Goal: Task Accomplishment & Management: Manage account settings

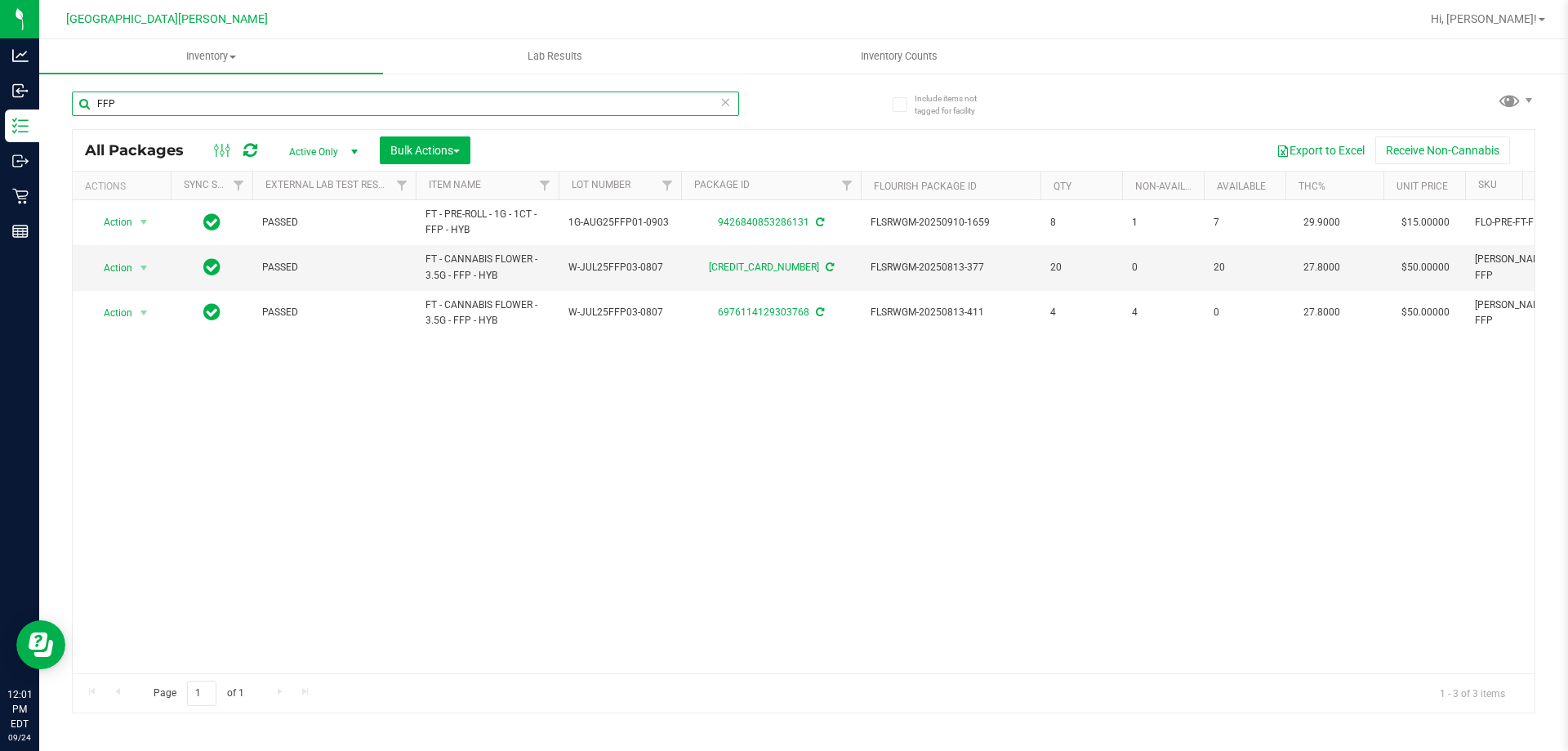
click at [172, 102] on input "FFP" at bounding box center [406, 103] width 668 height 25
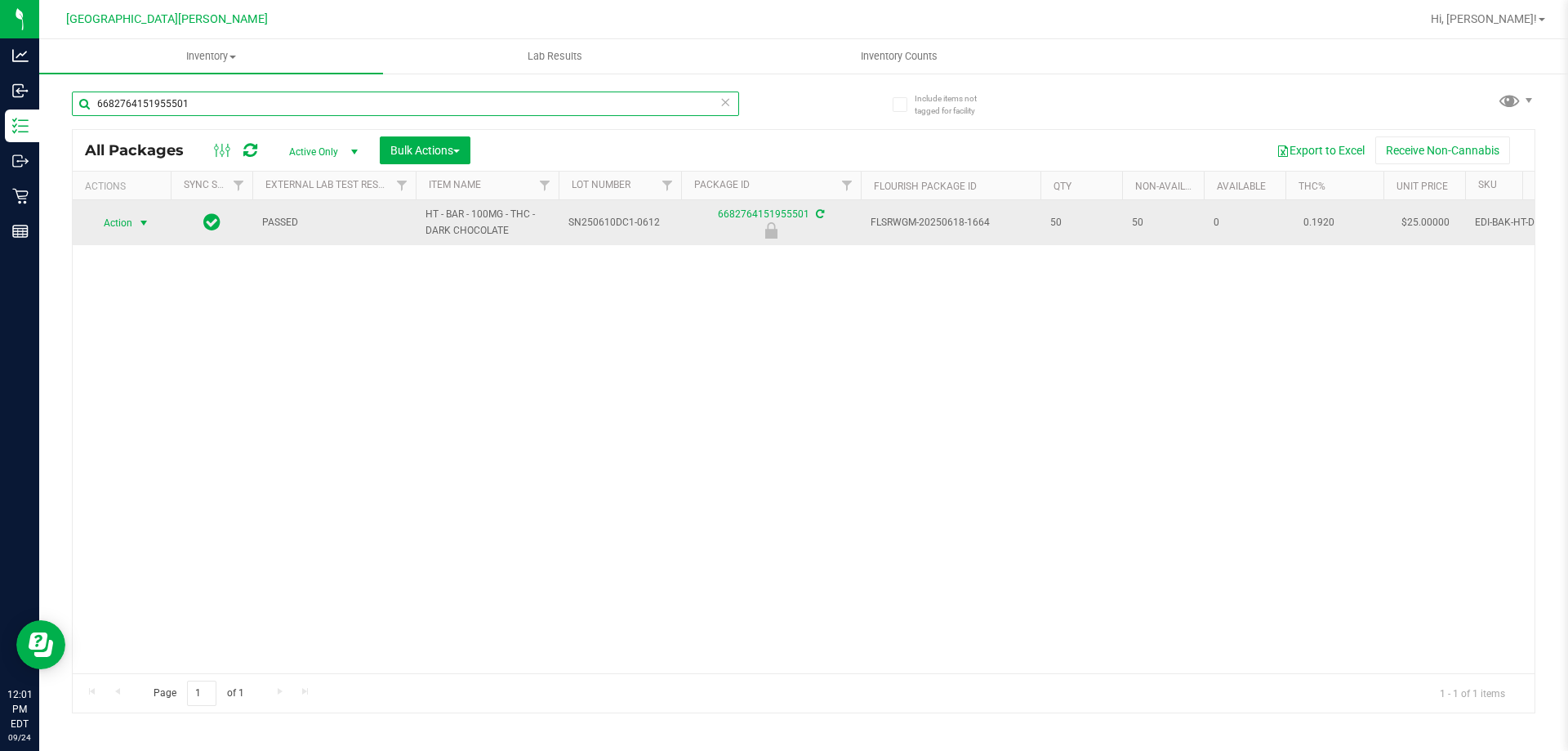
type input "6682764151955501"
click at [125, 222] on span "Action" at bounding box center [111, 223] width 45 height 23
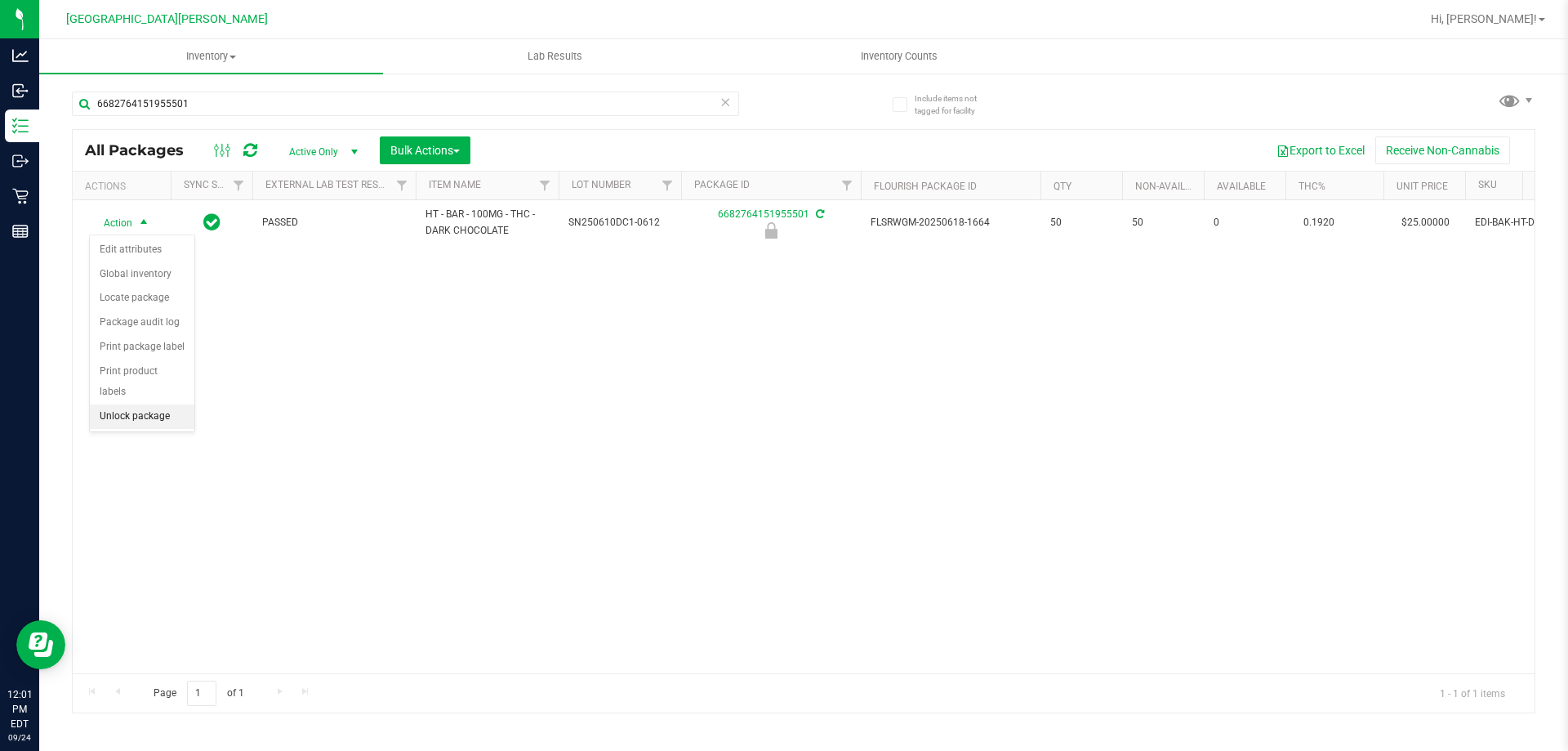
click at [125, 404] on li "Unlock package" at bounding box center [143, 416] width 105 height 25
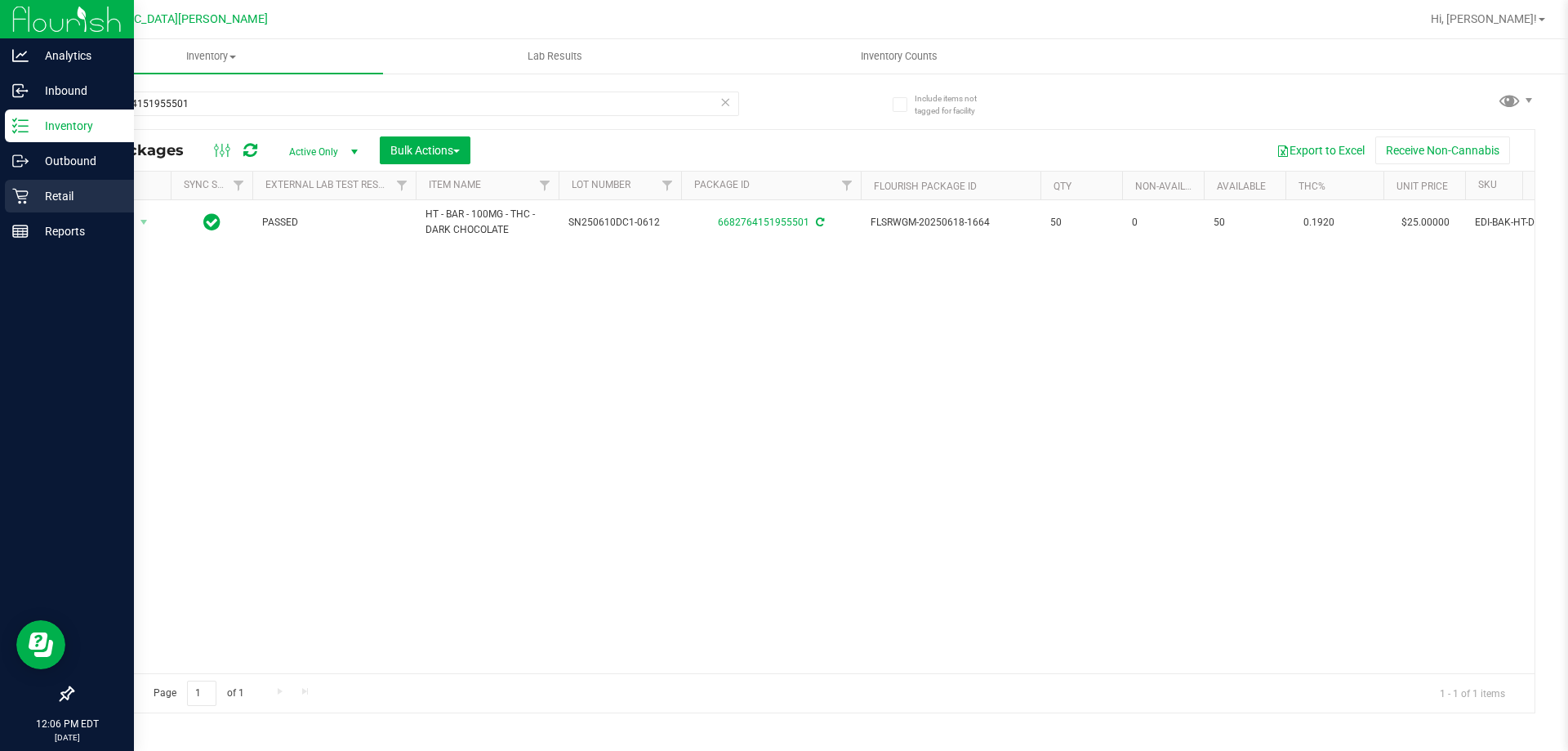
click at [40, 199] on p "Retail" at bounding box center [77, 196] width 98 height 20
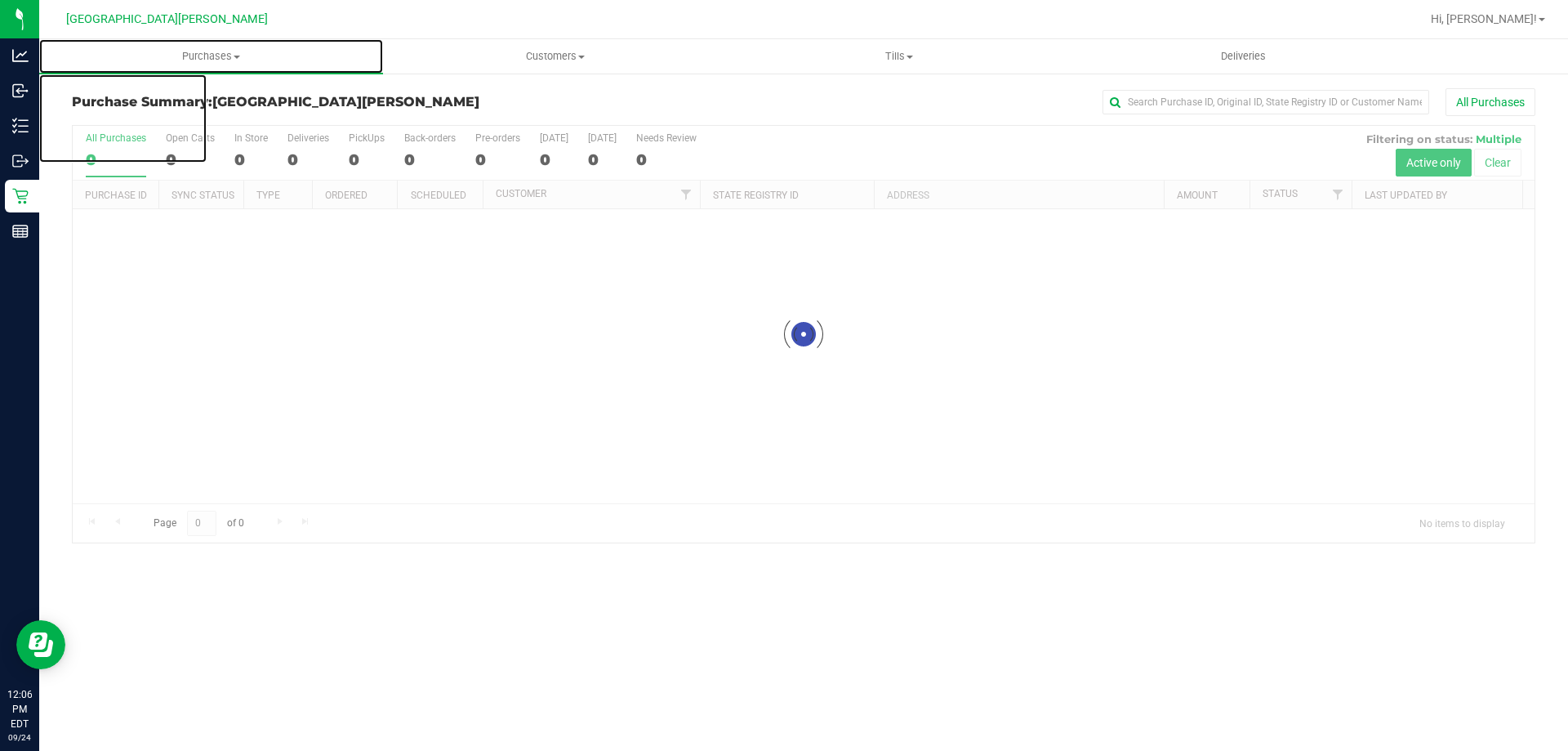
click at [213, 59] on span "Purchases" at bounding box center [211, 55] width 344 height 15
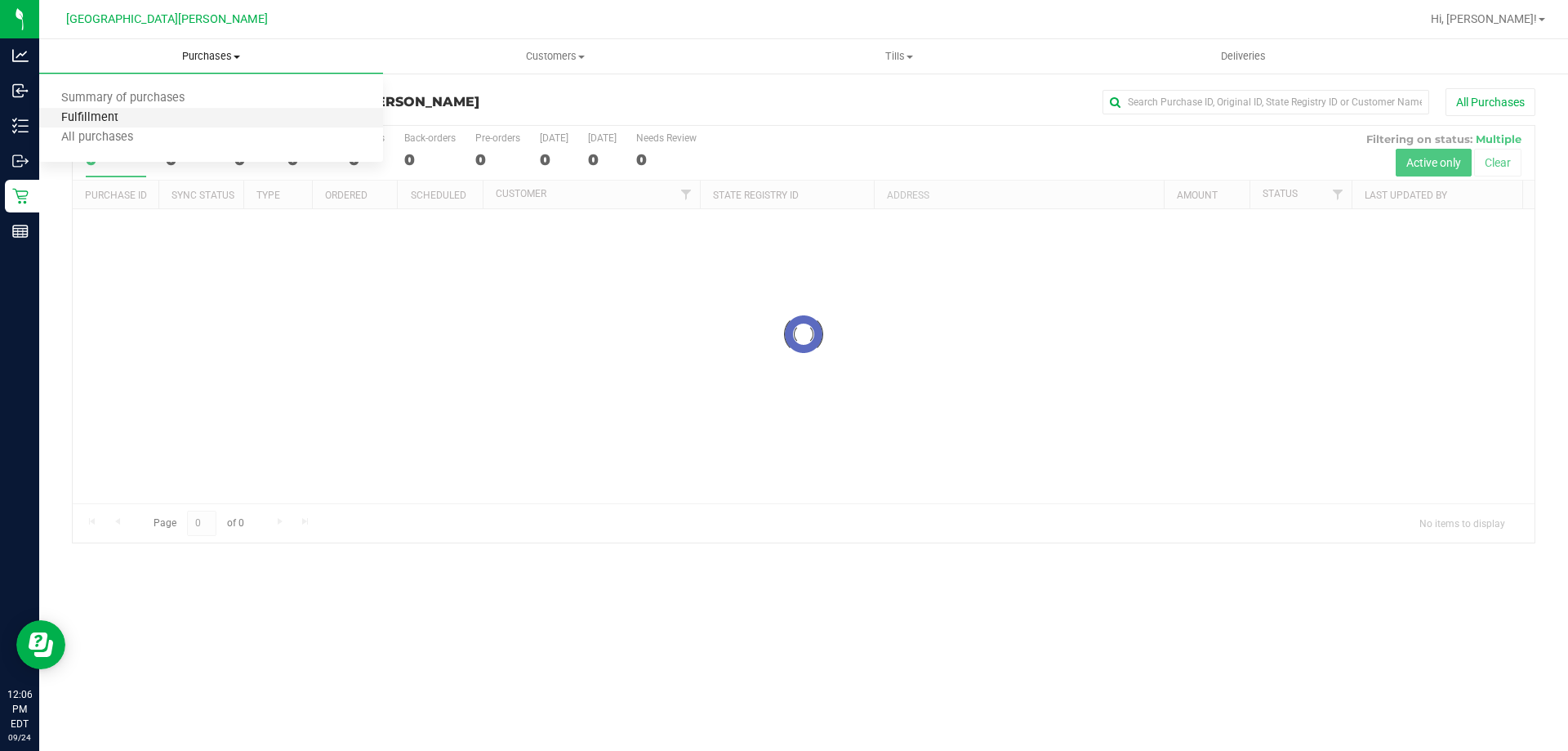
click at [85, 119] on span "Fulfillment" at bounding box center [90, 118] width 101 height 14
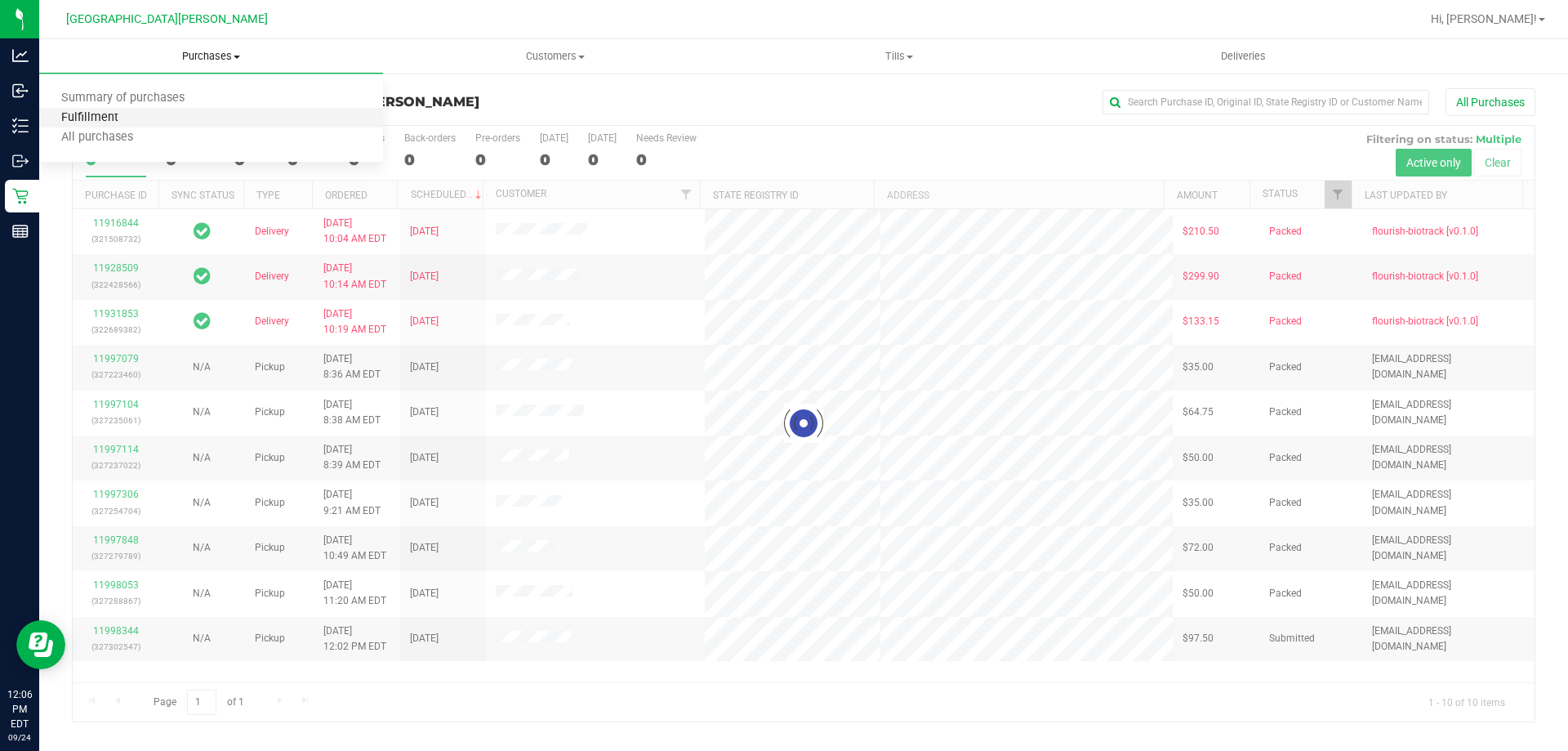
click at [84, 119] on span "Fulfillment" at bounding box center [90, 118] width 101 height 14
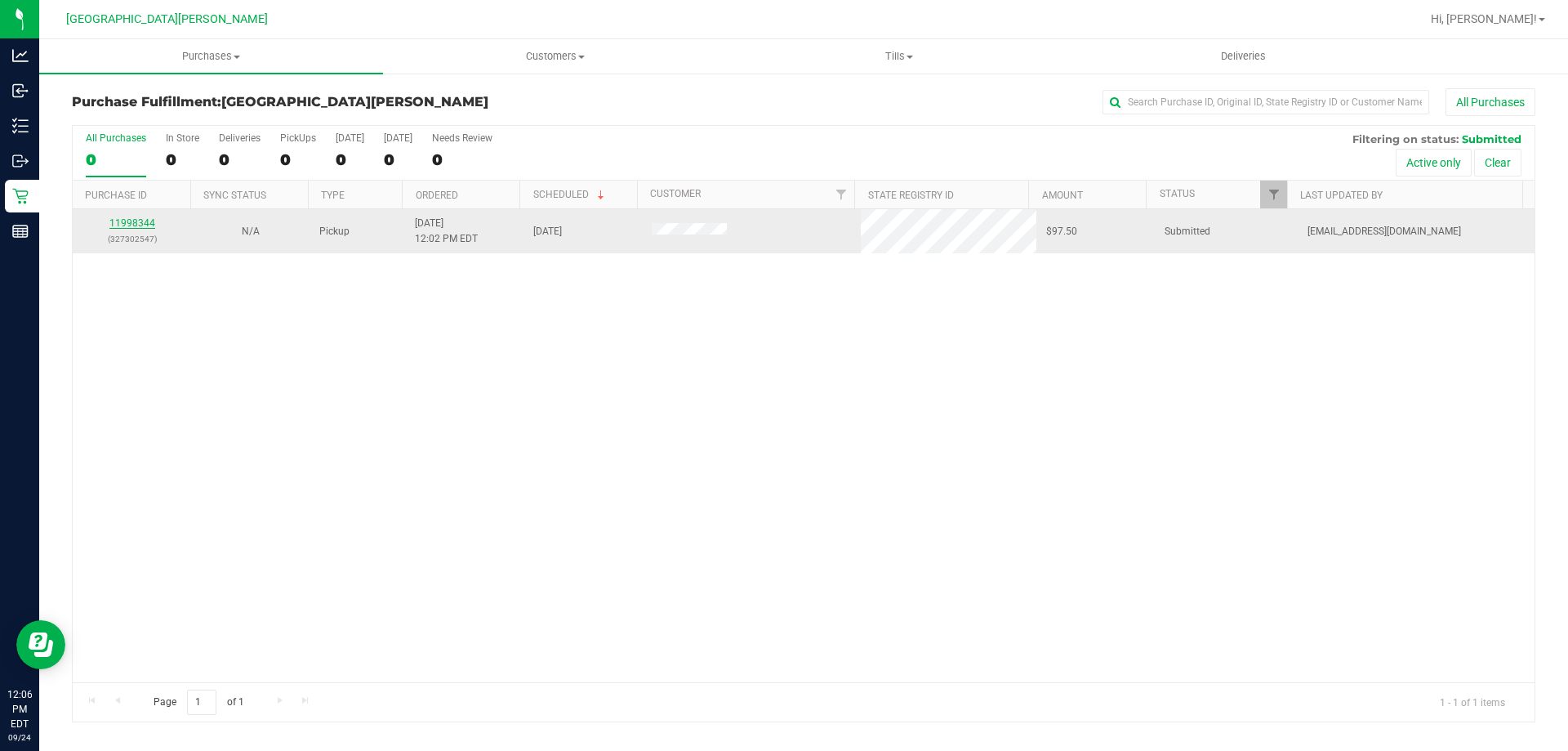
click at [128, 221] on link "11998344" at bounding box center [133, 223] width 46 height 12
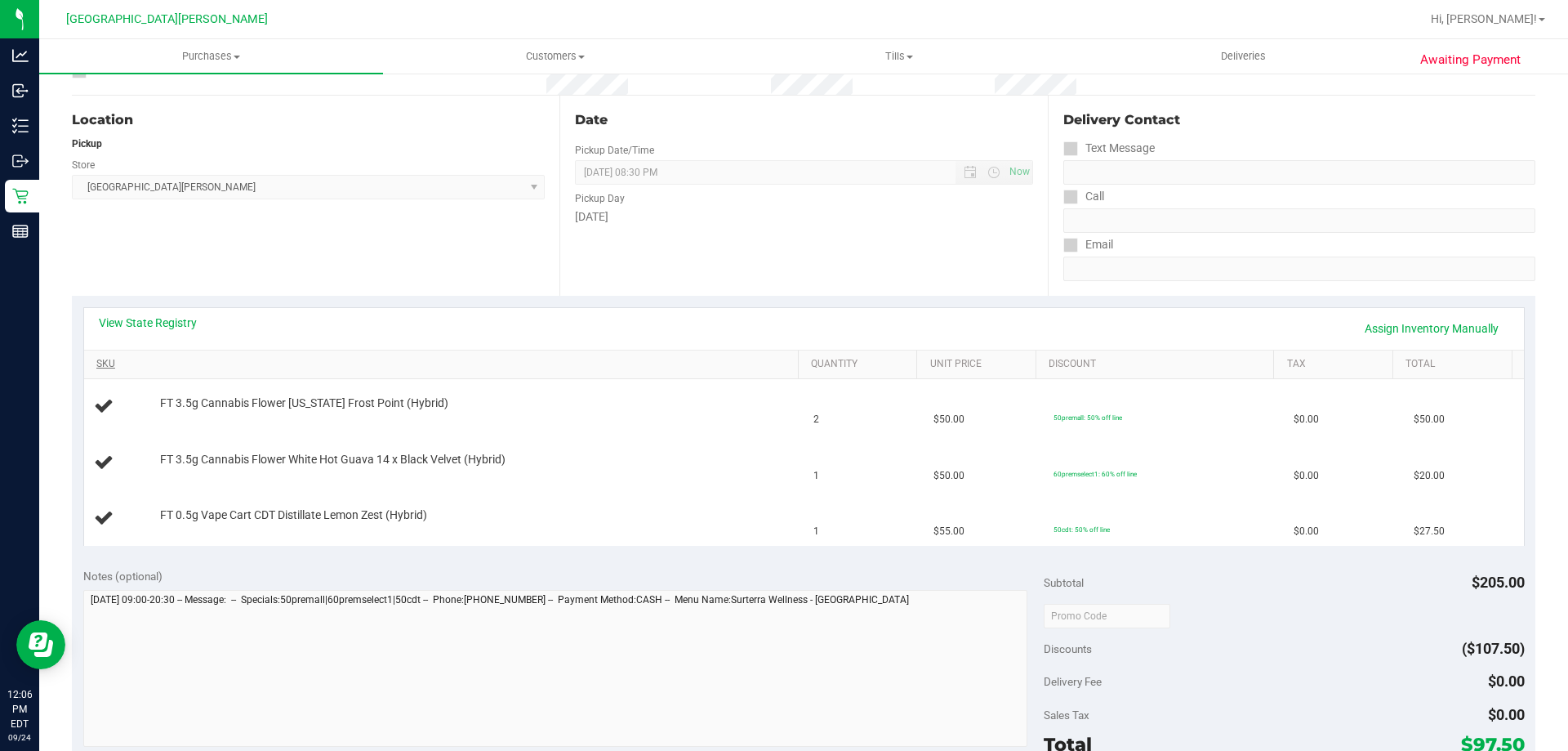
scroll to position [163, 0]
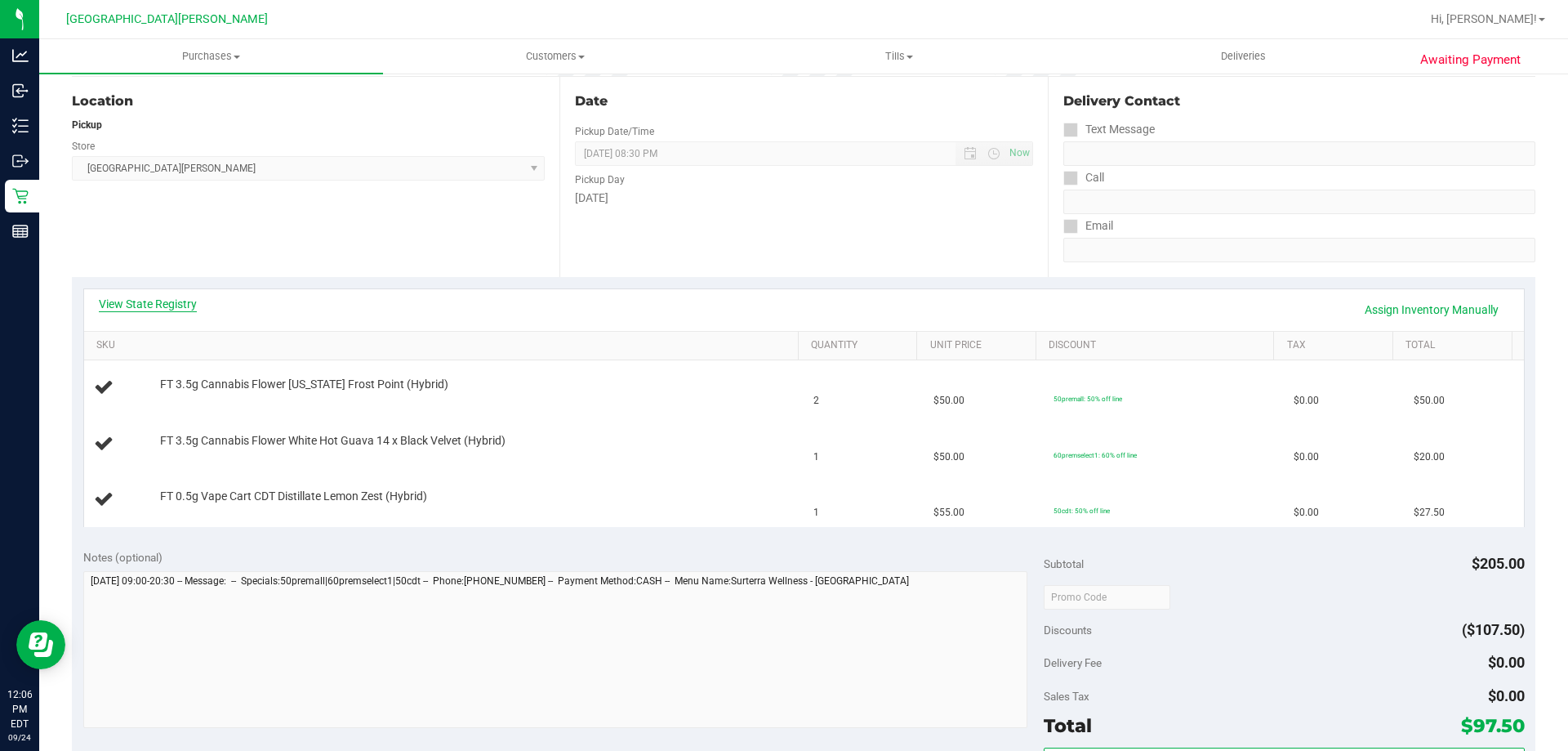
click at [149, 311] on link "View State Registry" at bounding box center [148, 304] width 98 height 16
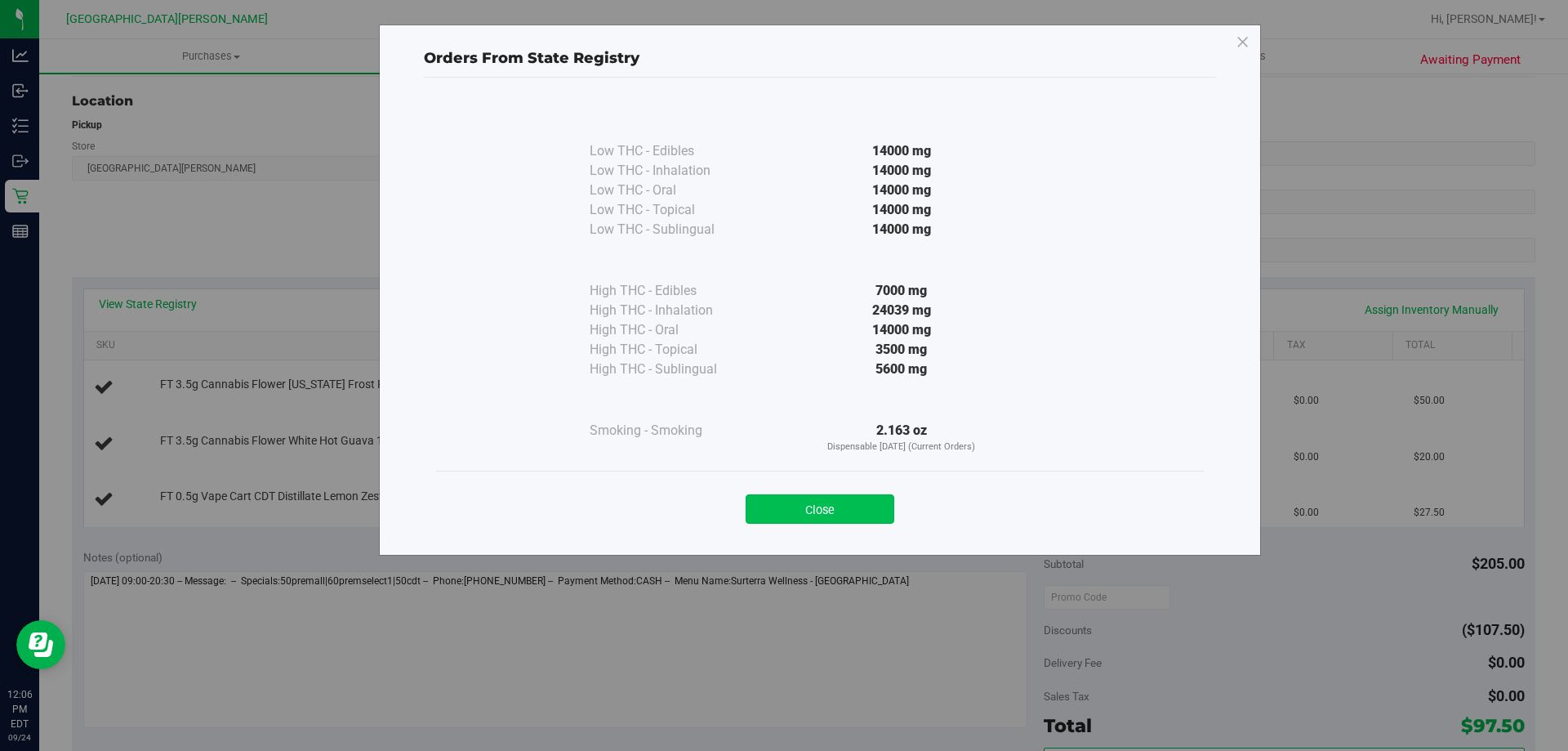
click at [849, 498] on button "Close" at bounding box center [820, 509] width 149 height 30
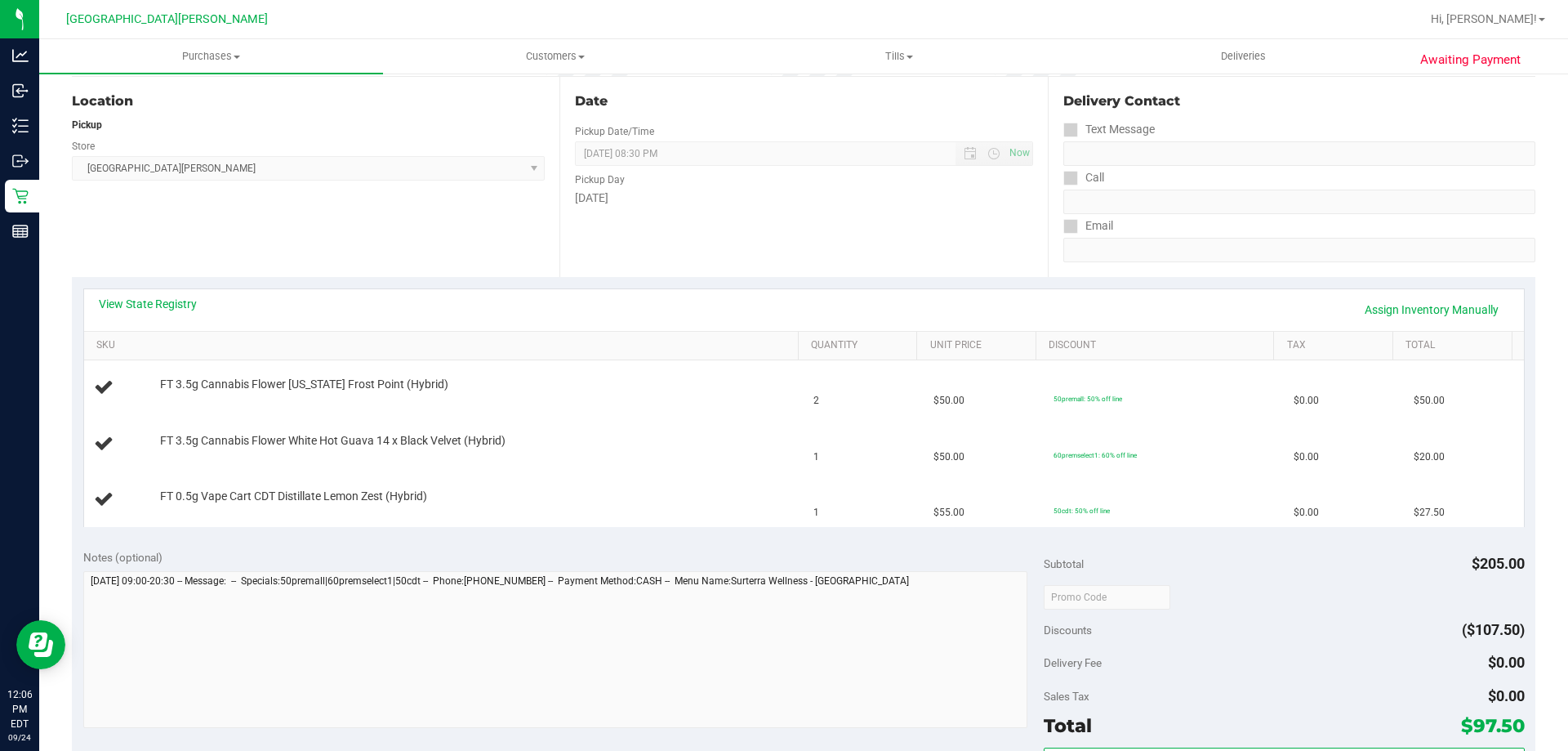
click at [759, 302] on div "View State Registry Assign Inventory Manually" at bounding box center [804, 310] width 1411 height 28
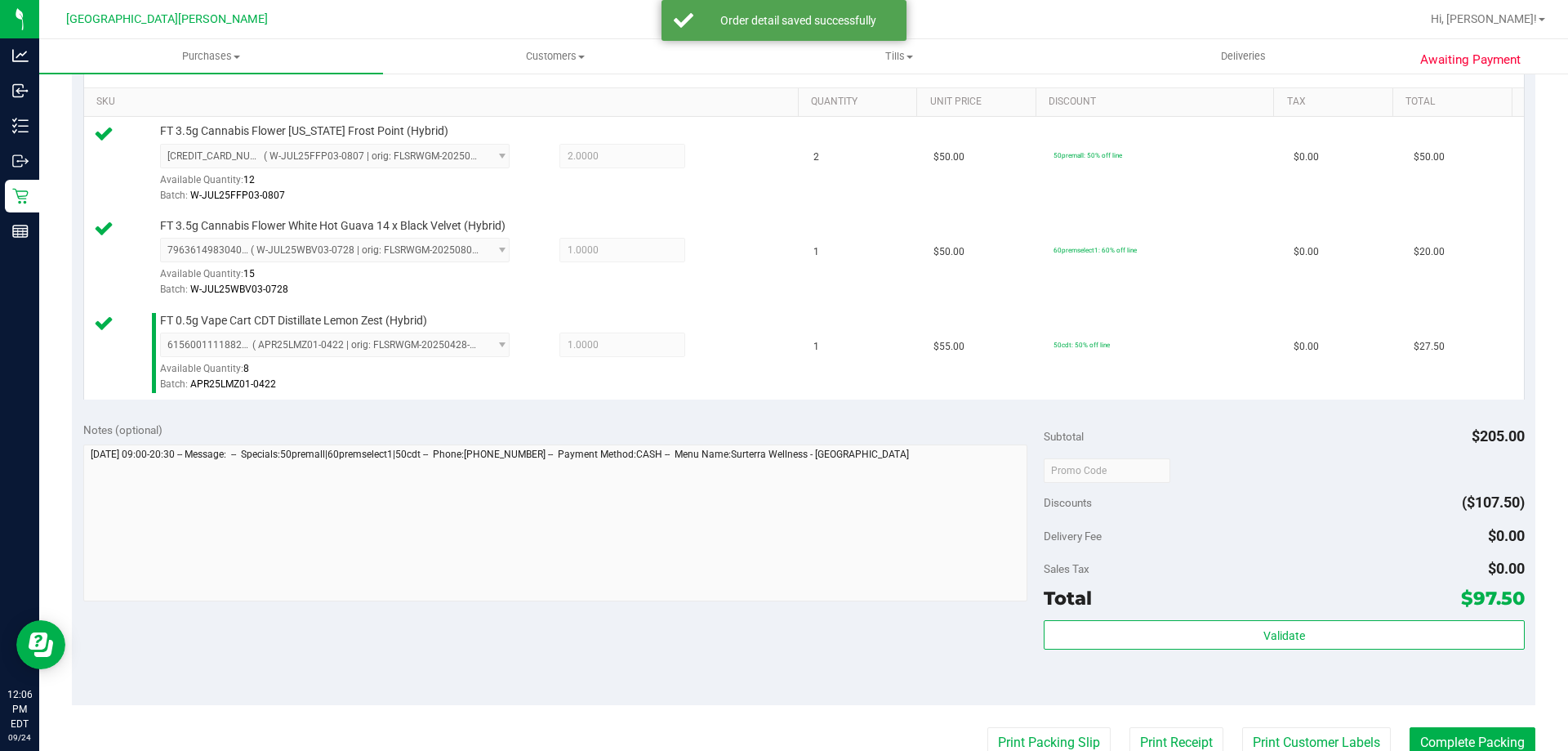
scroll to position [572, 0]
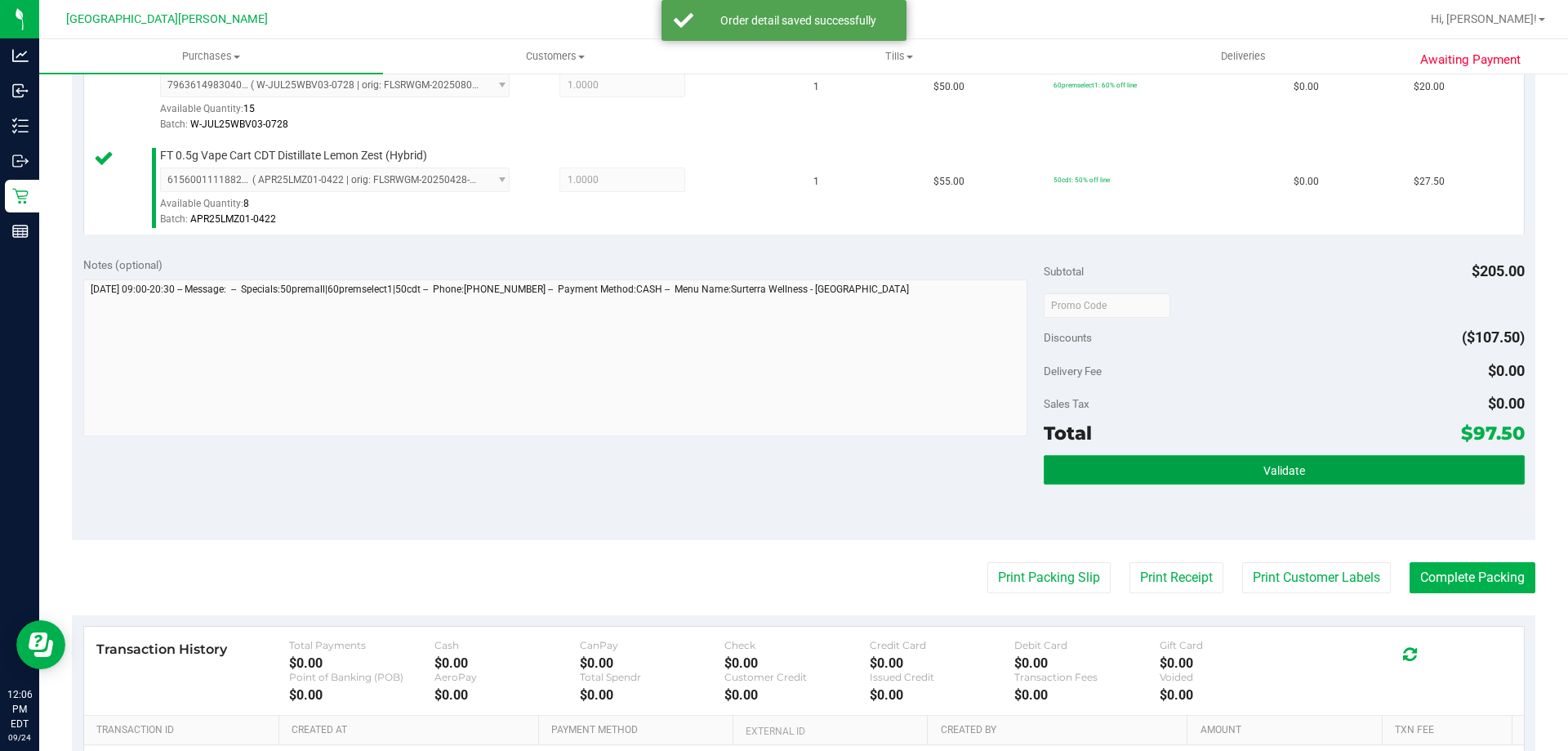
click at [1240, 473] on button "Validate" at bounding box center [1284, 470] width 480 height 30
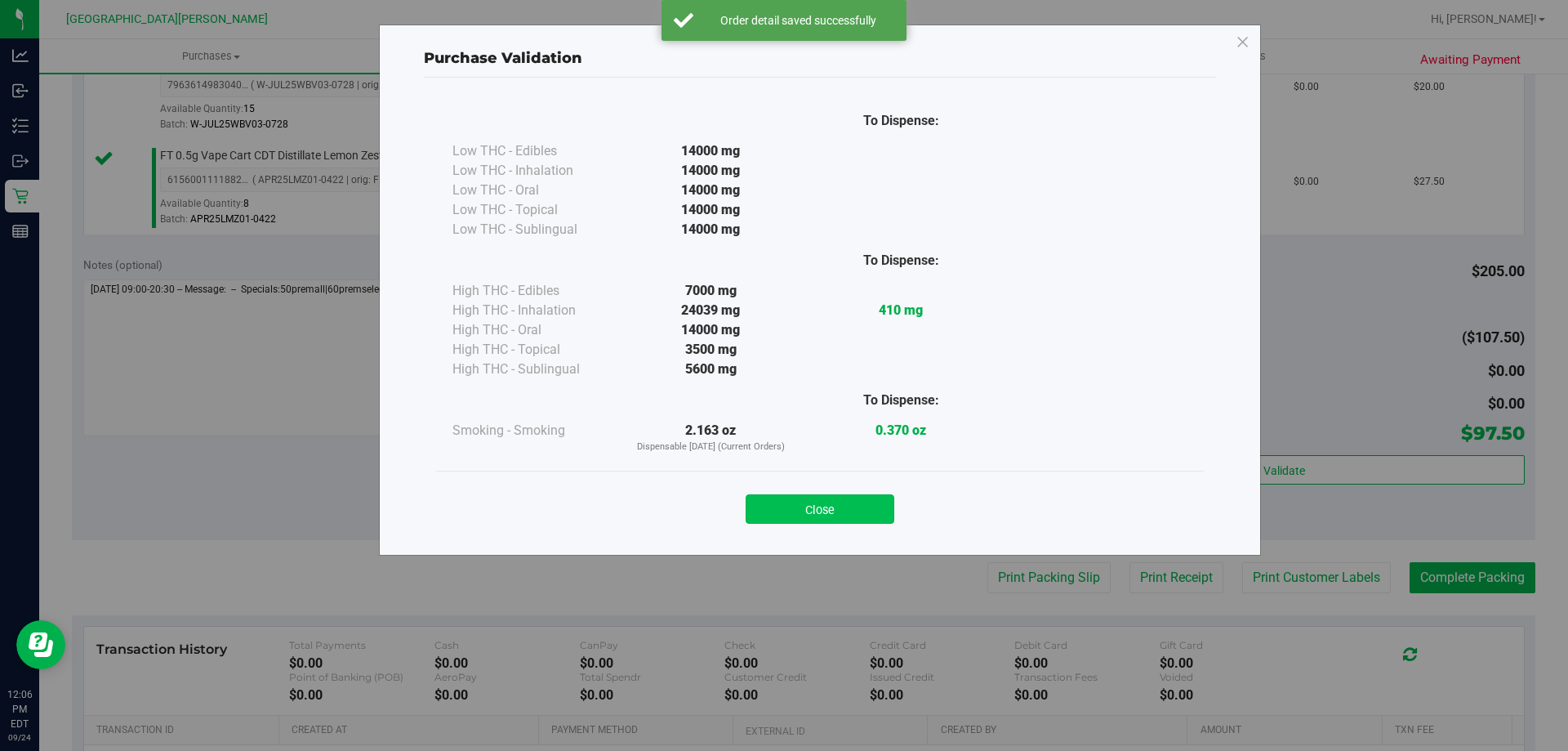
click at [884, 504] on button "Close" at bounding box center [820, 509] width 149 height 30
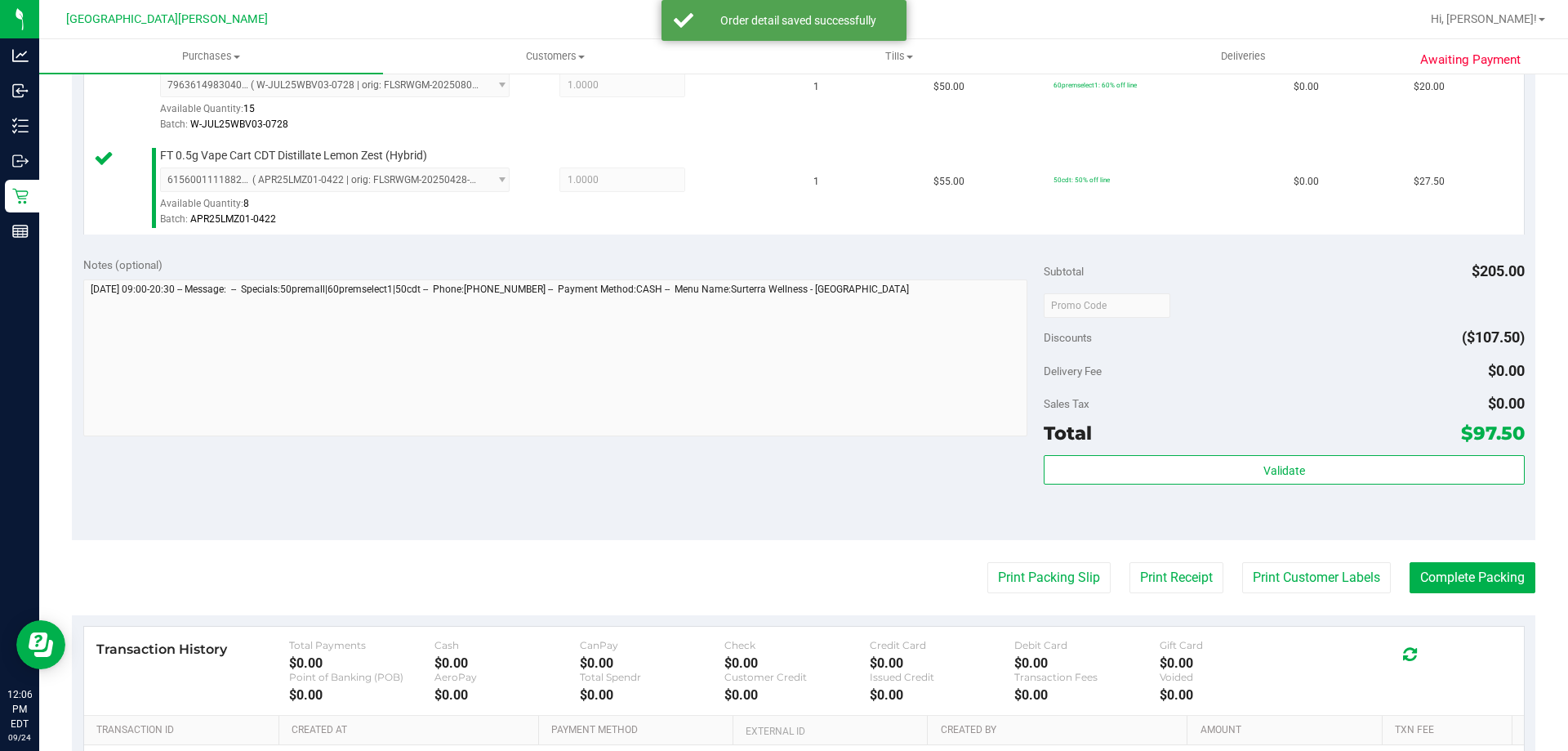
click at [1372, 611] on purchase-details "Back Edit Purchase Cancel Purchase View Profile # 11998344 BioTrack ID: - Submi…" at bounding box center [804, 219] width 1464 height 1405
click at [1356, 585] on button "Print Customer Labels" at bounding box center [1316, 577] width 149 height 31
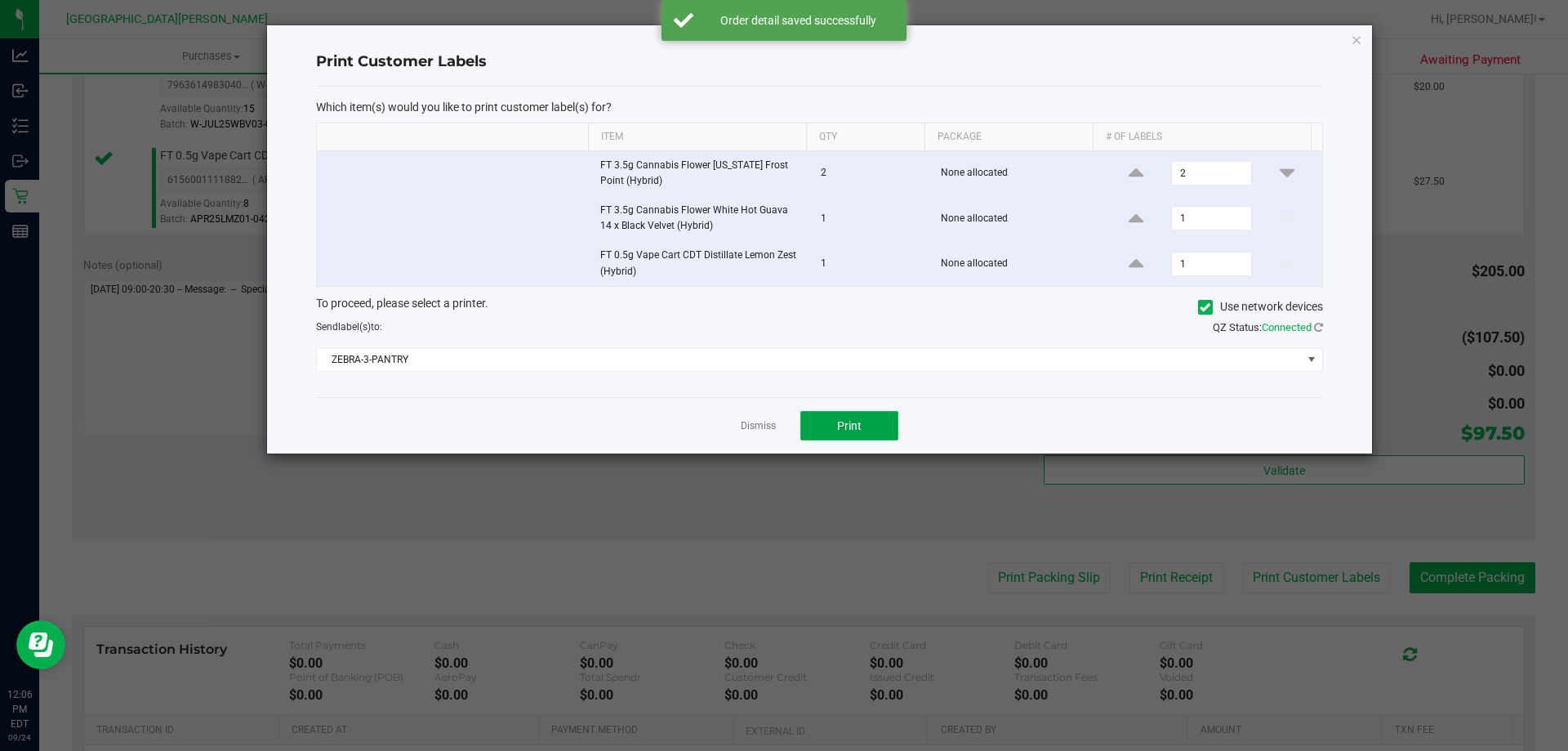
click at [864, 414] on button "Print" at bounding box center [849, 426] width 98 height 30
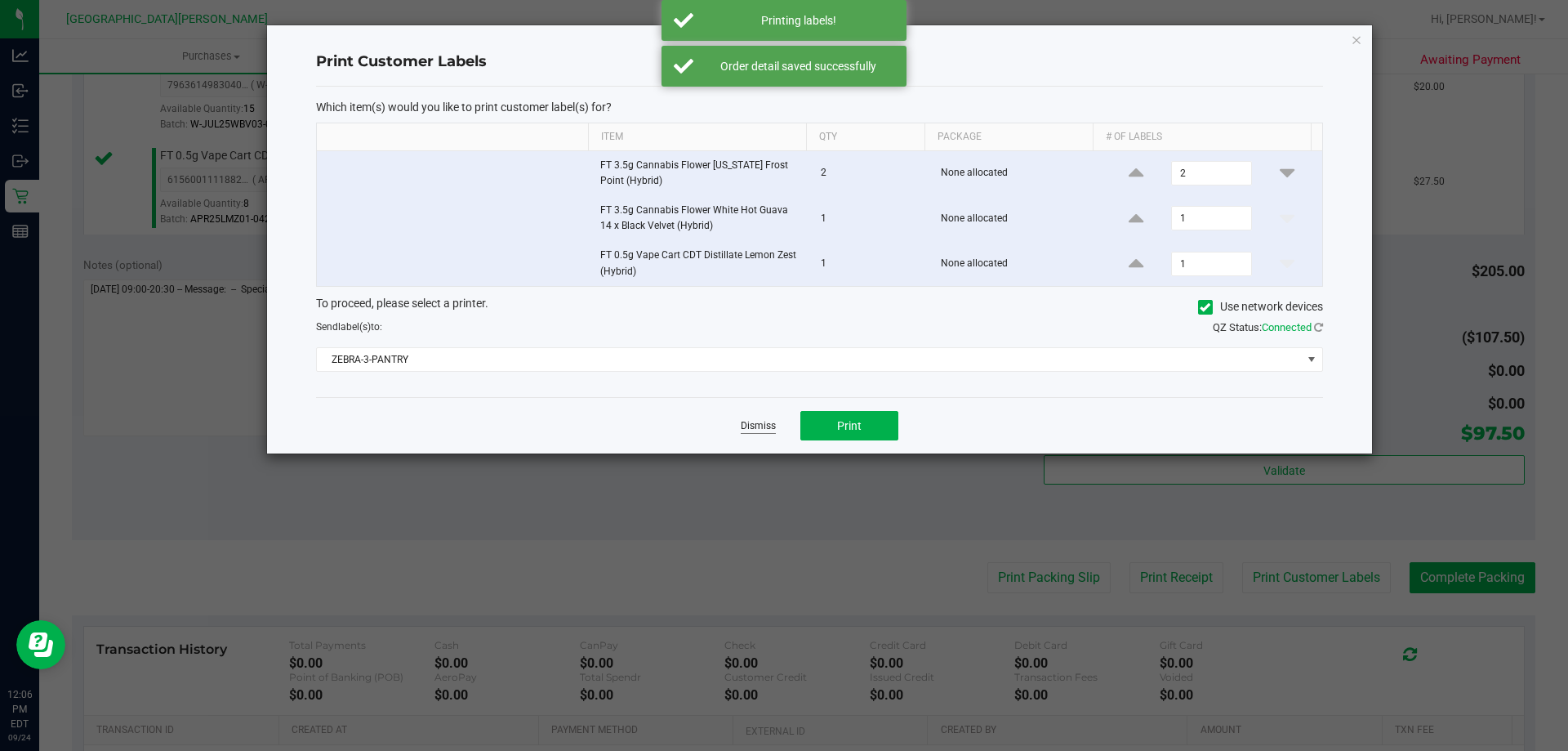
click at [753, 430] on link "Dismiss" at bounding box center [758, 426] width 35 height 14
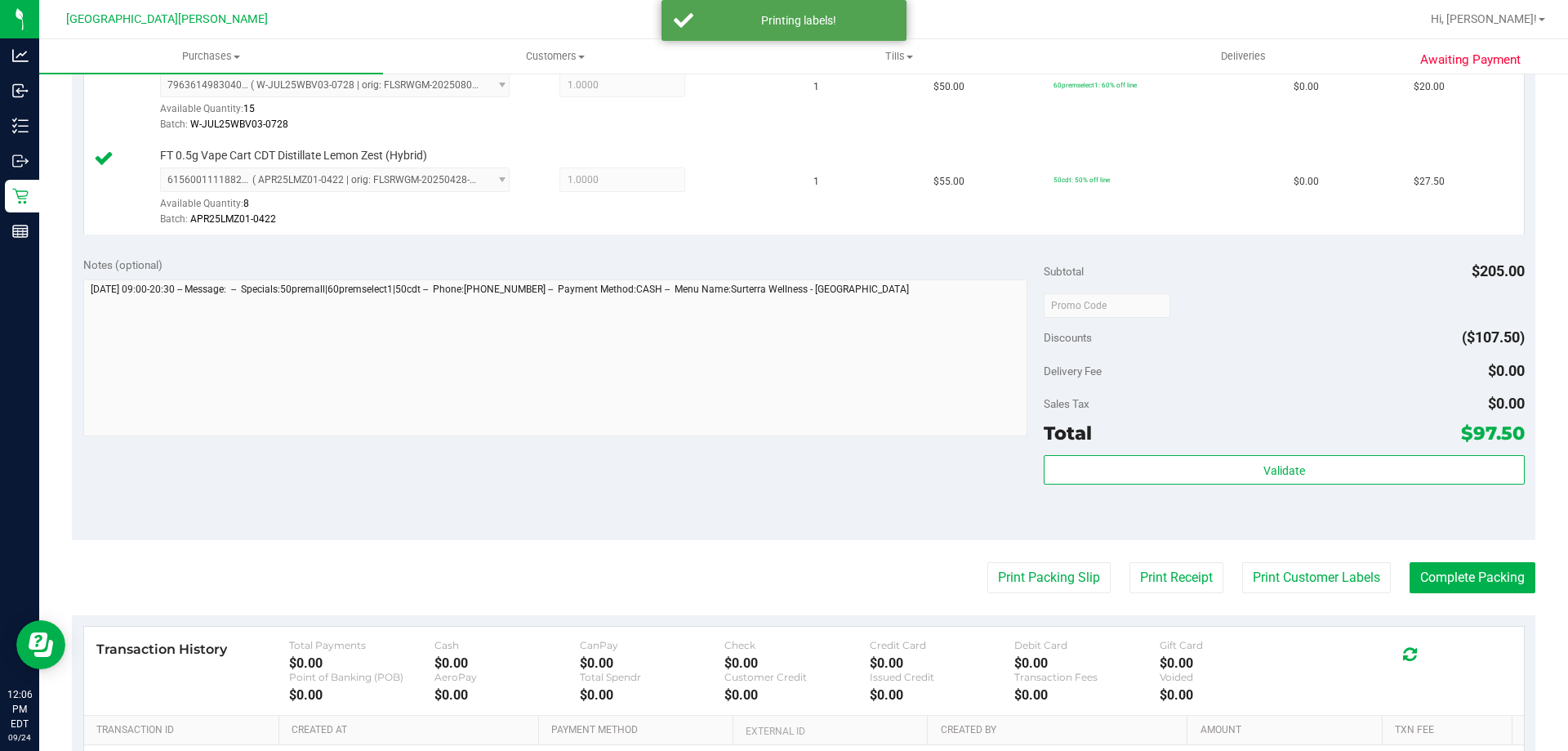
click at [703, 441] on div "Notes (optional) Subtotal $205.00 Discounts ($107.50) Delivery Fee $0.00 Sales …" at bounding box center [804, 392] width 1464 height 294
click at [1493, 581] on button "Complete Packing" at bounding box center [1472, 577] width 126 height 31
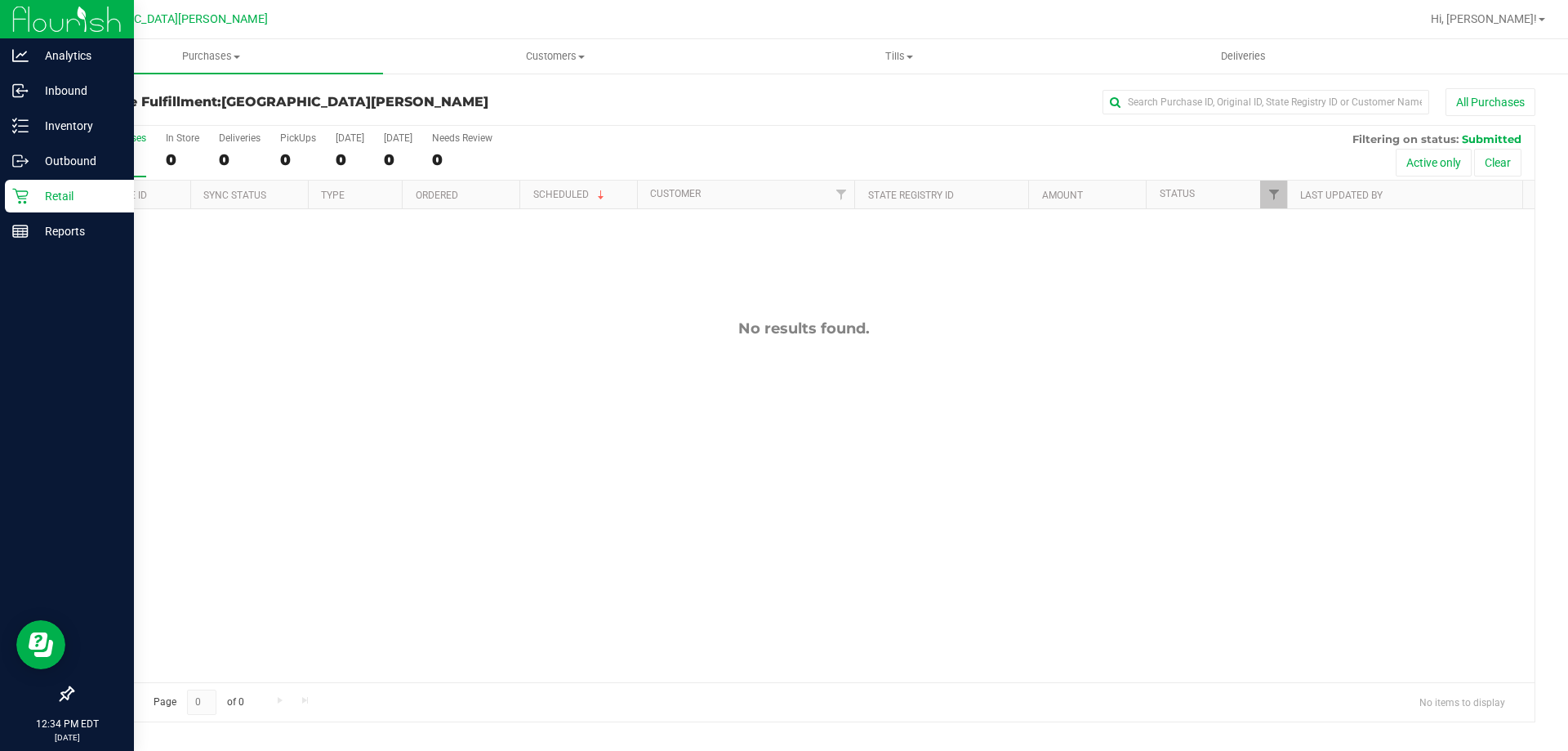
click at [21, 201] on icon at bounding box center [20, 196] width 16 height 16
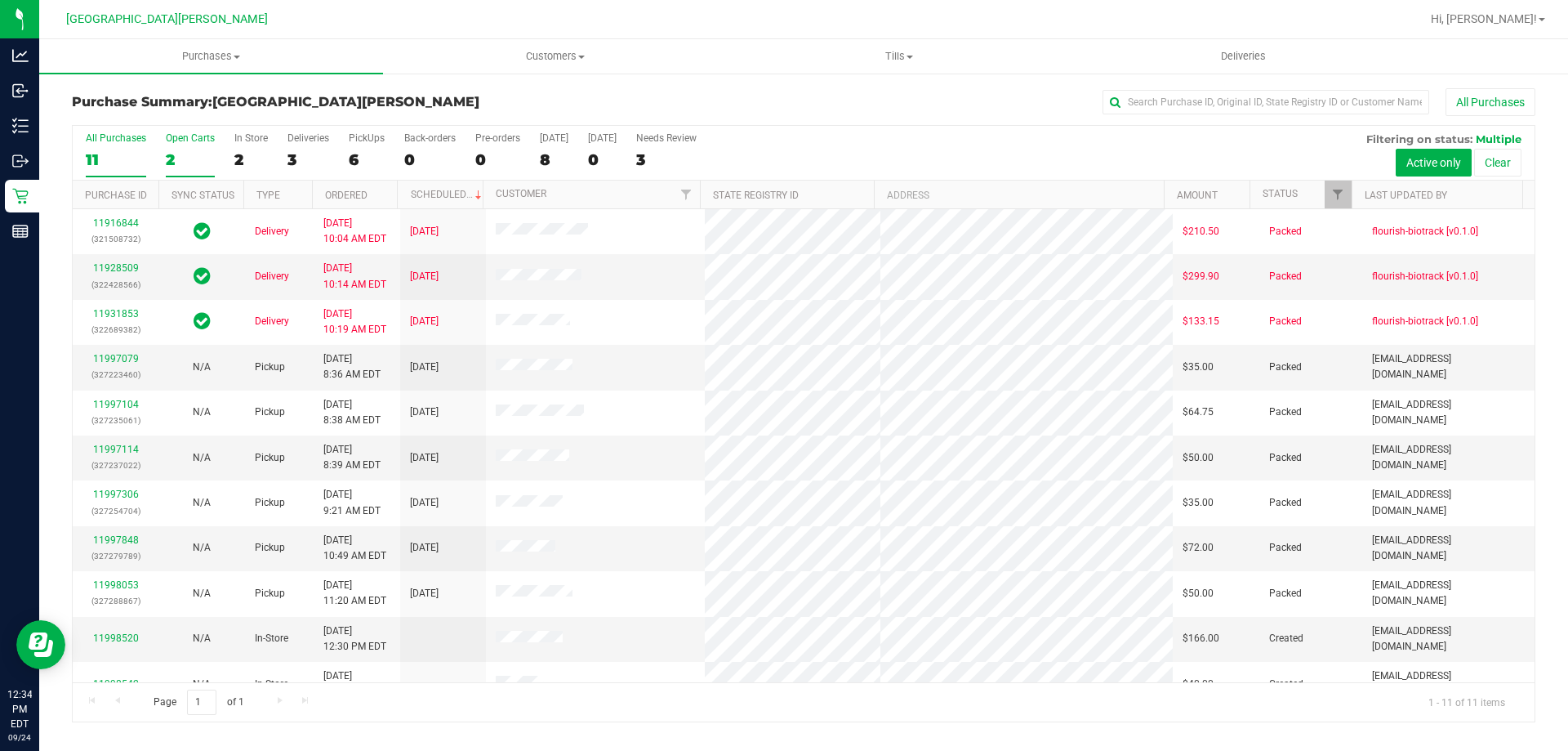
click at [167, 151] on div "2" at bounding box center [189, 160] width 49 height 19
click at [0, 0] on input "Open Carts 2" at bounding box center [0, 0] width 0 height 0
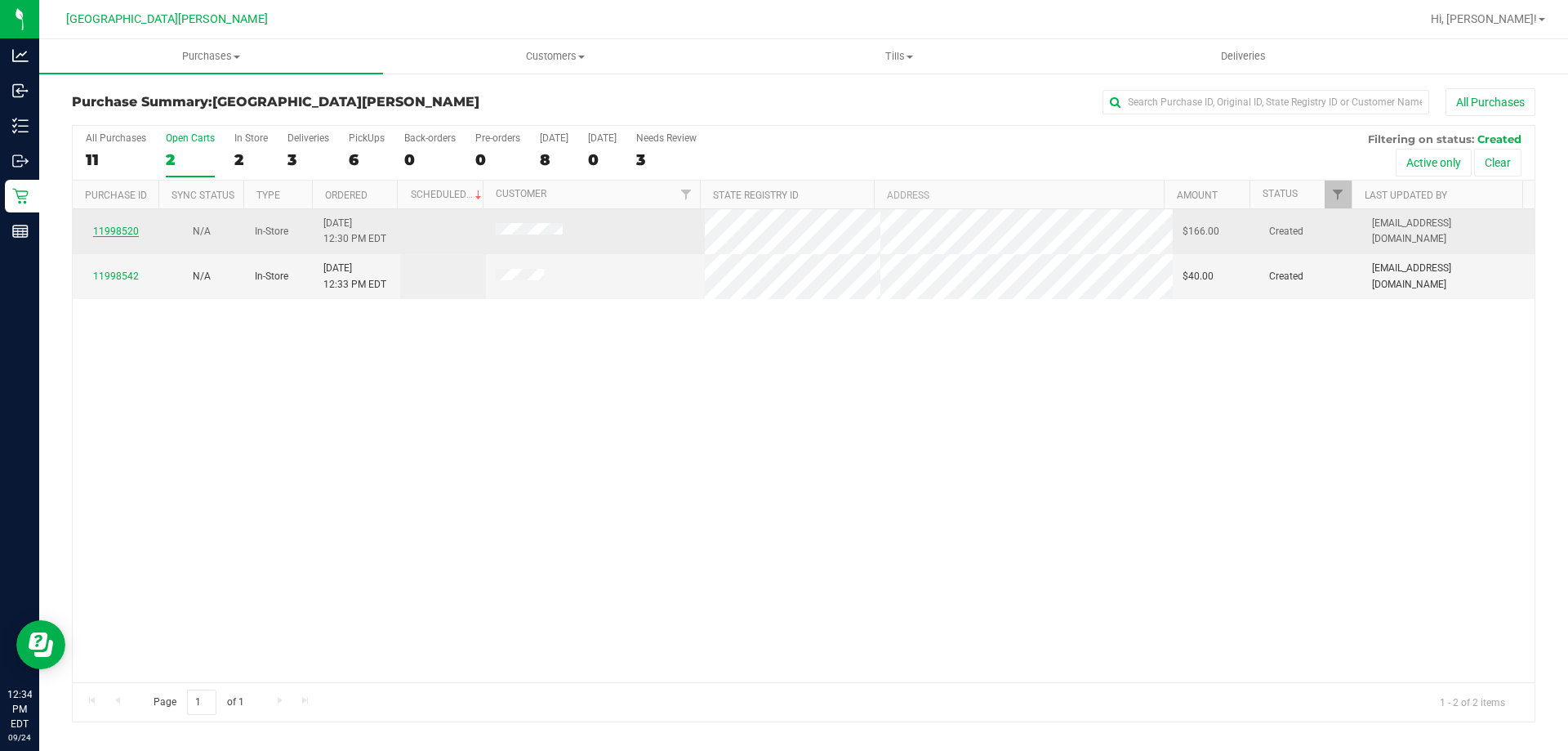
click at [122, 228] on link "11998520" at bounding box center [116, 232] width 46 height 12
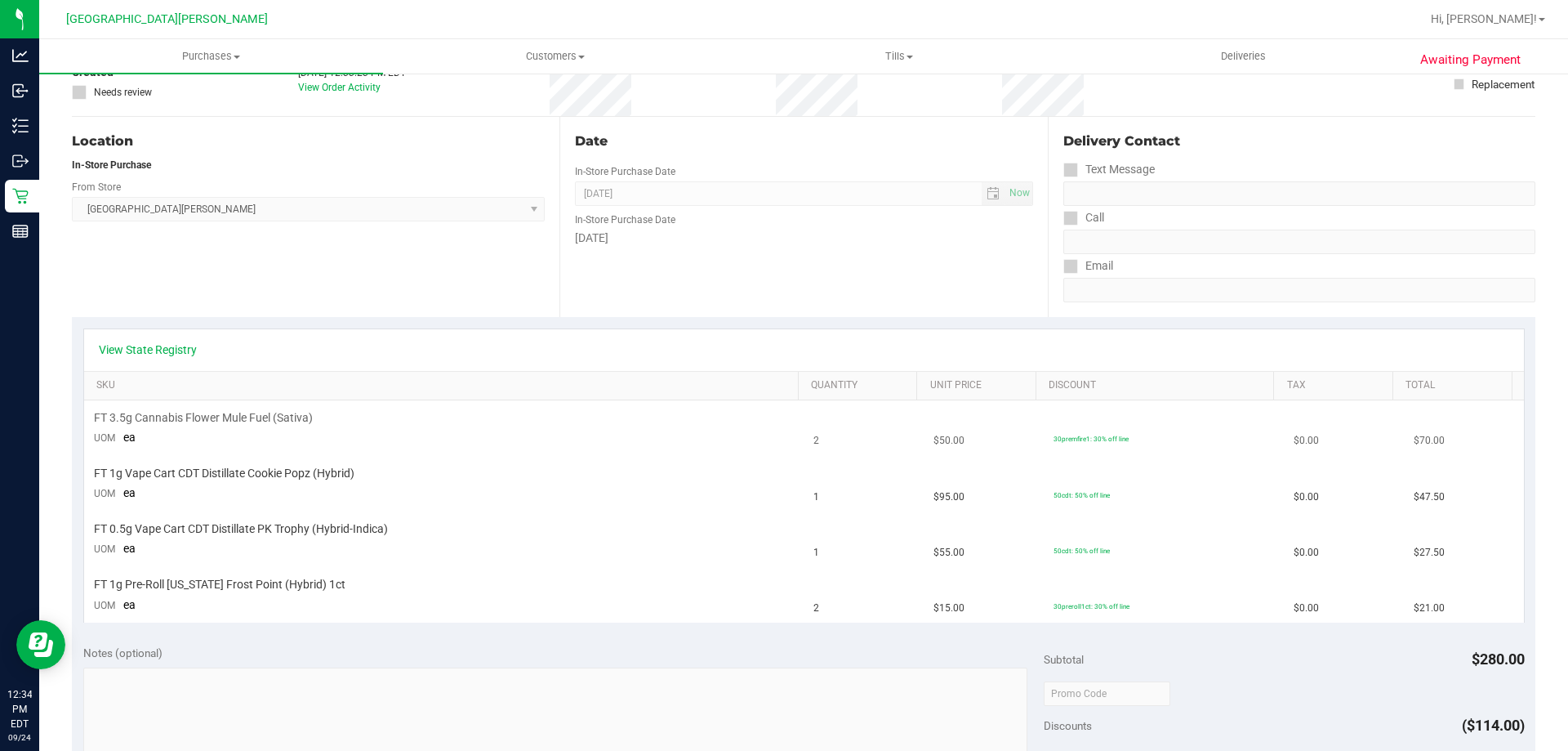
scroll to position [163, 0]
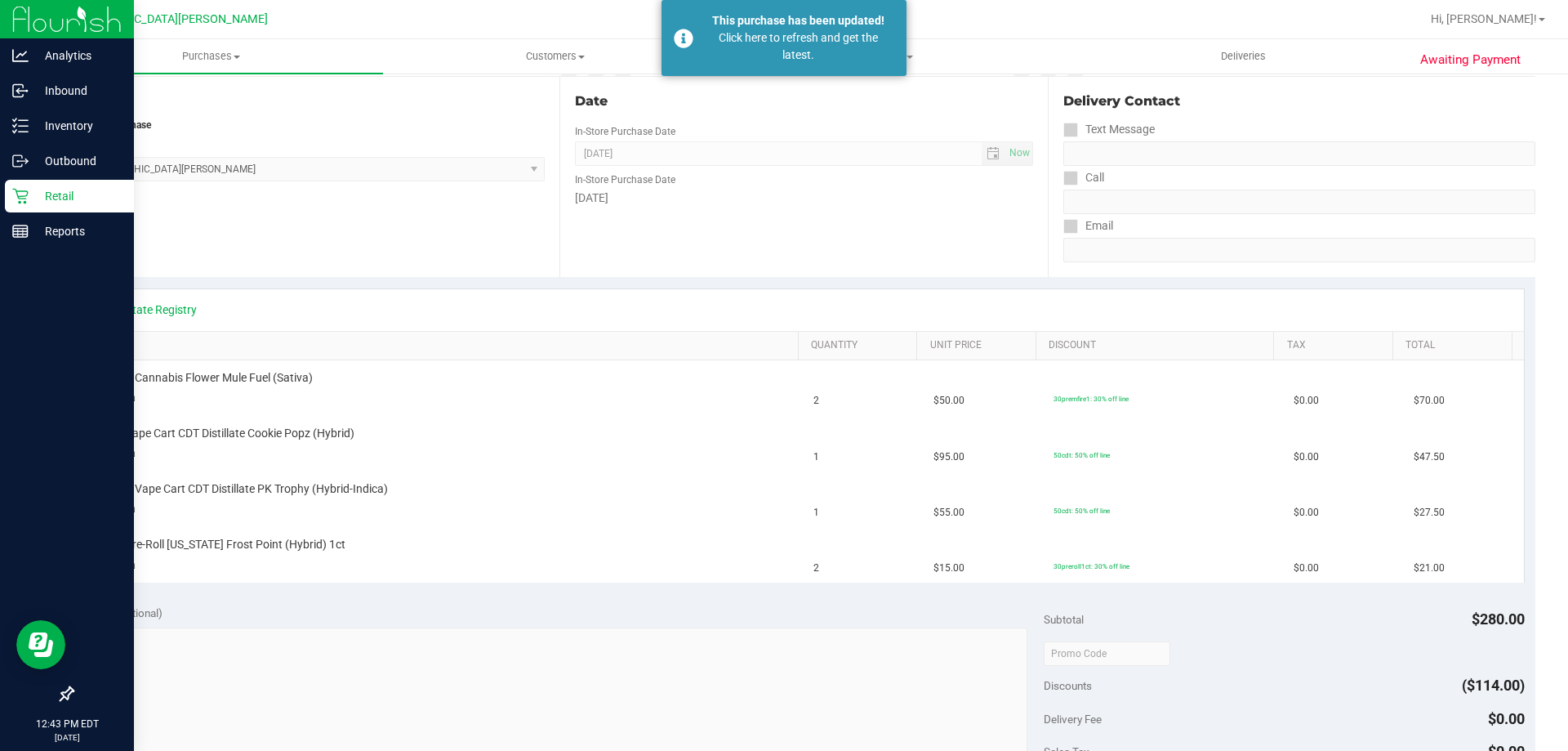
click at [40, 190] on p "Retail" at bounding box center [77, 196] width 98 height 20
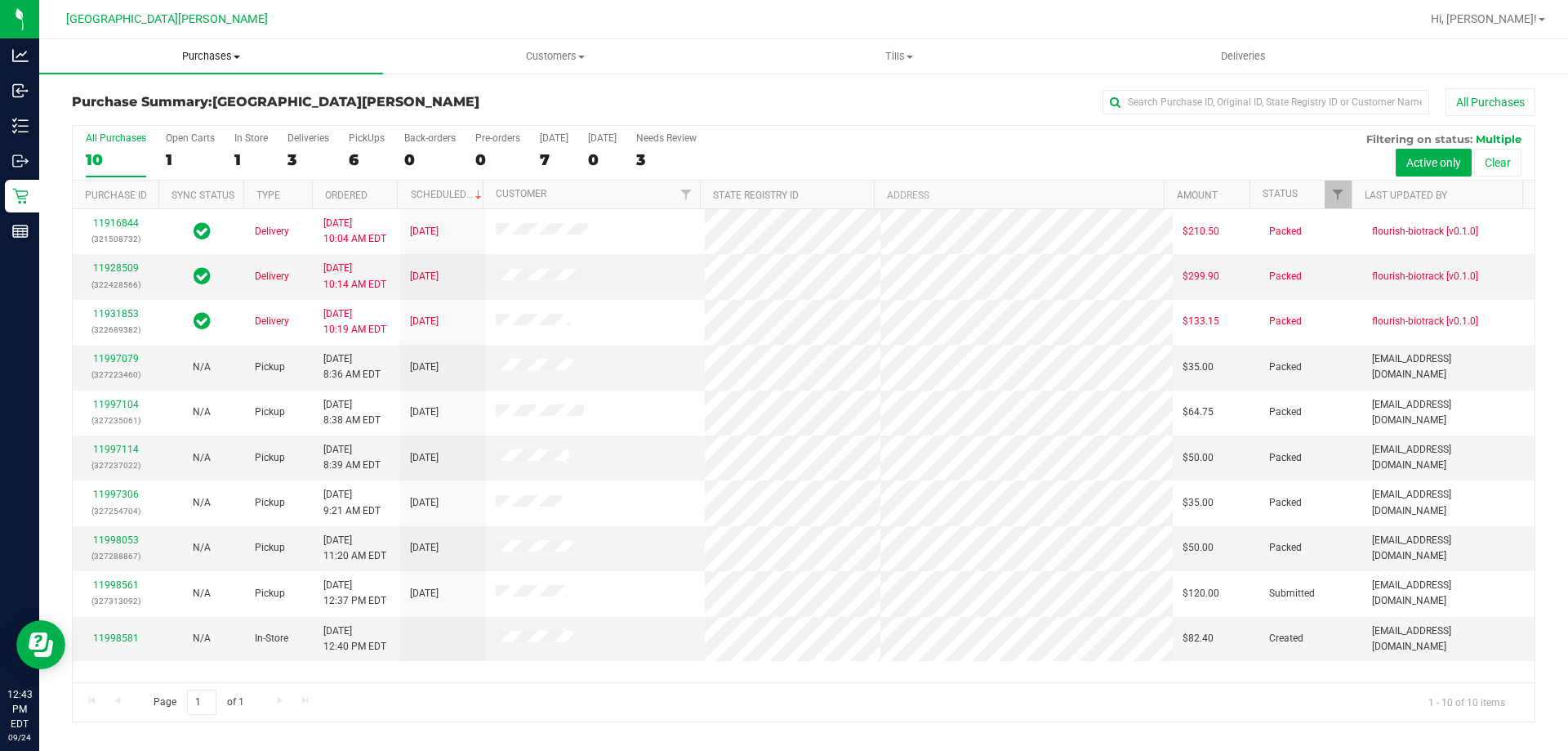
click at [214, 49] on uib-tab-heading "Purchases Summary of purchases Fulfillment All purchases" at bounding box center [211, 56] width 344 height 35
click at [170, 114] on li "Fulfillment" at bounding box center [211, 119] width 344 height 20
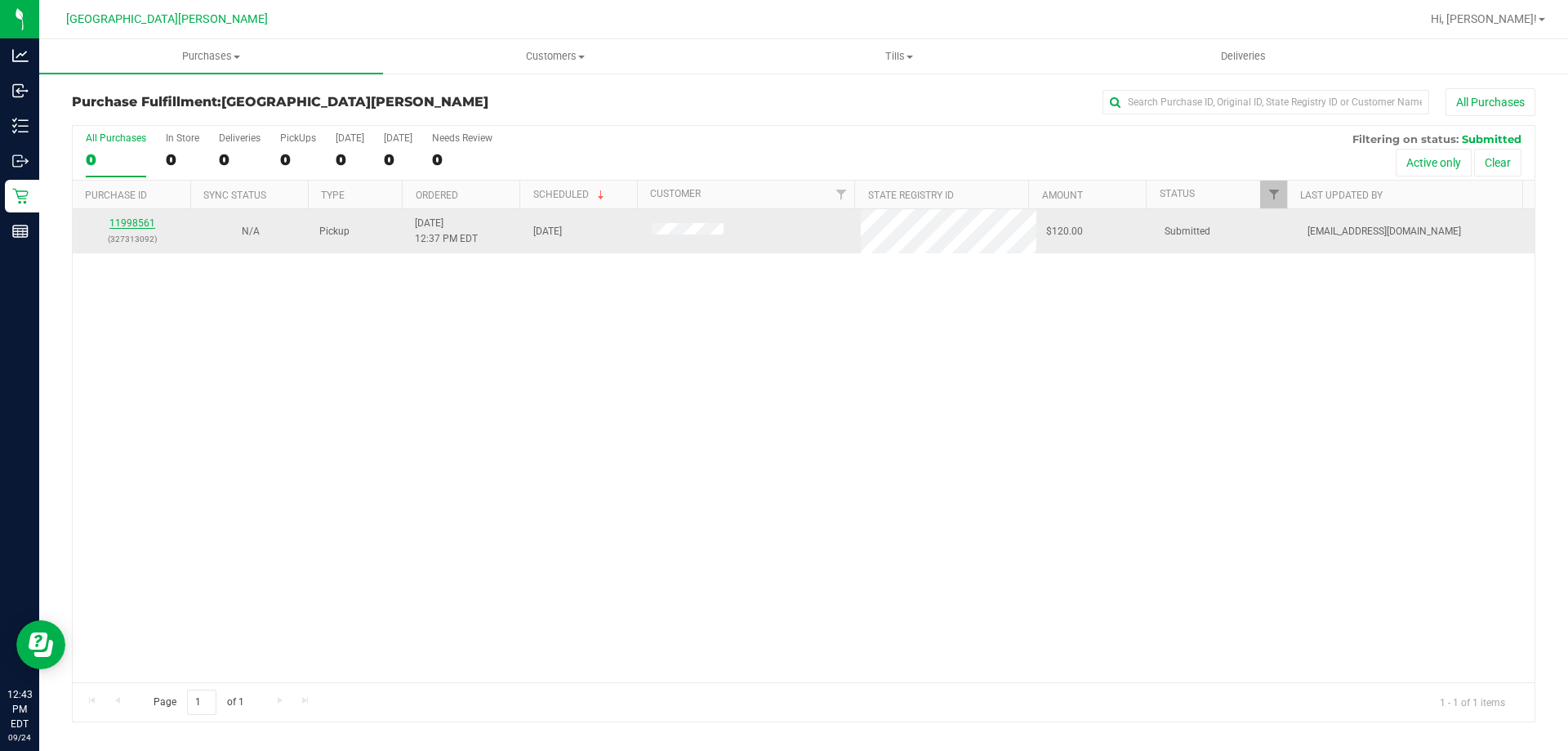
click at [129, 221] on link "11998561" at bounding box center [133, 223] width 46 height 12
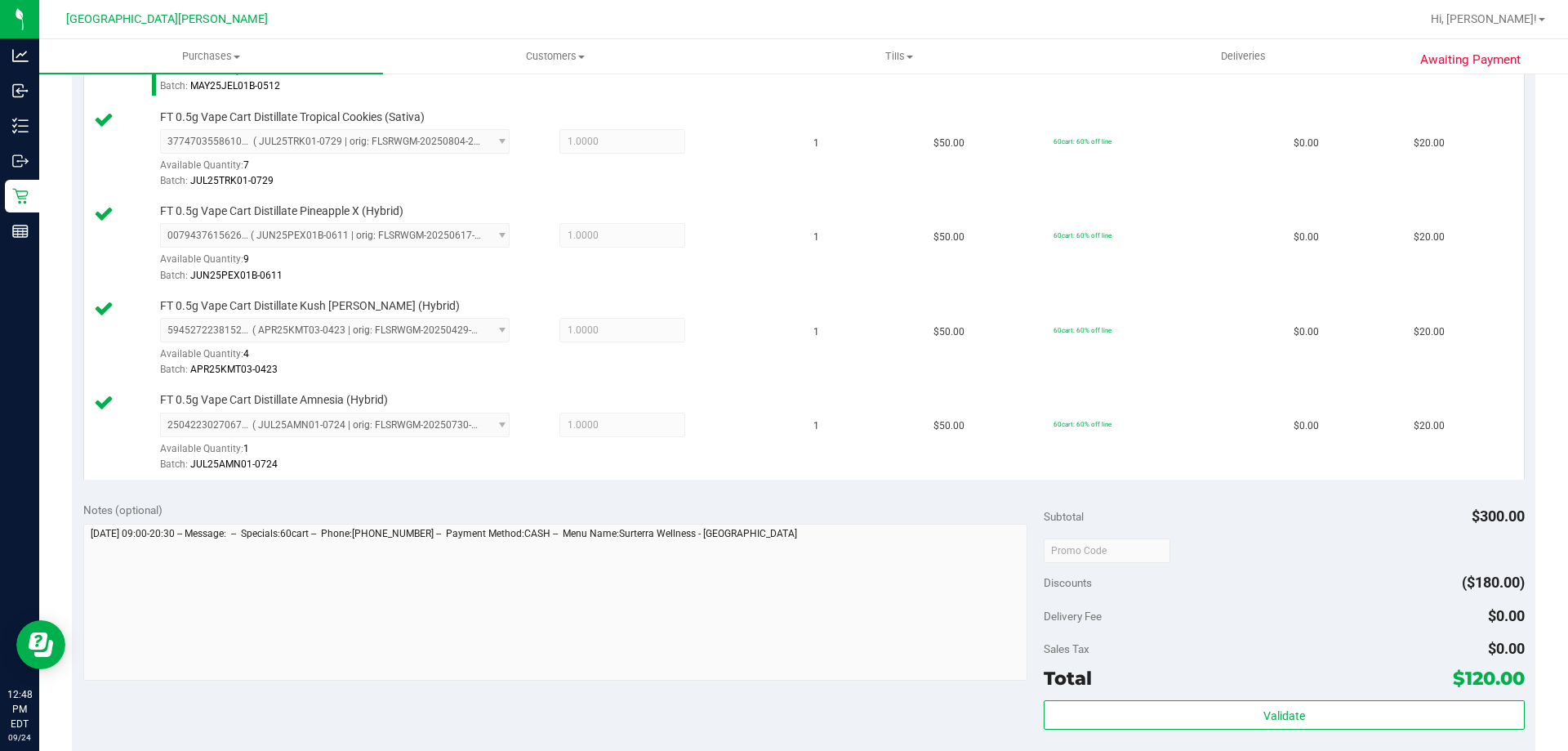
scroll to position [735, 0]
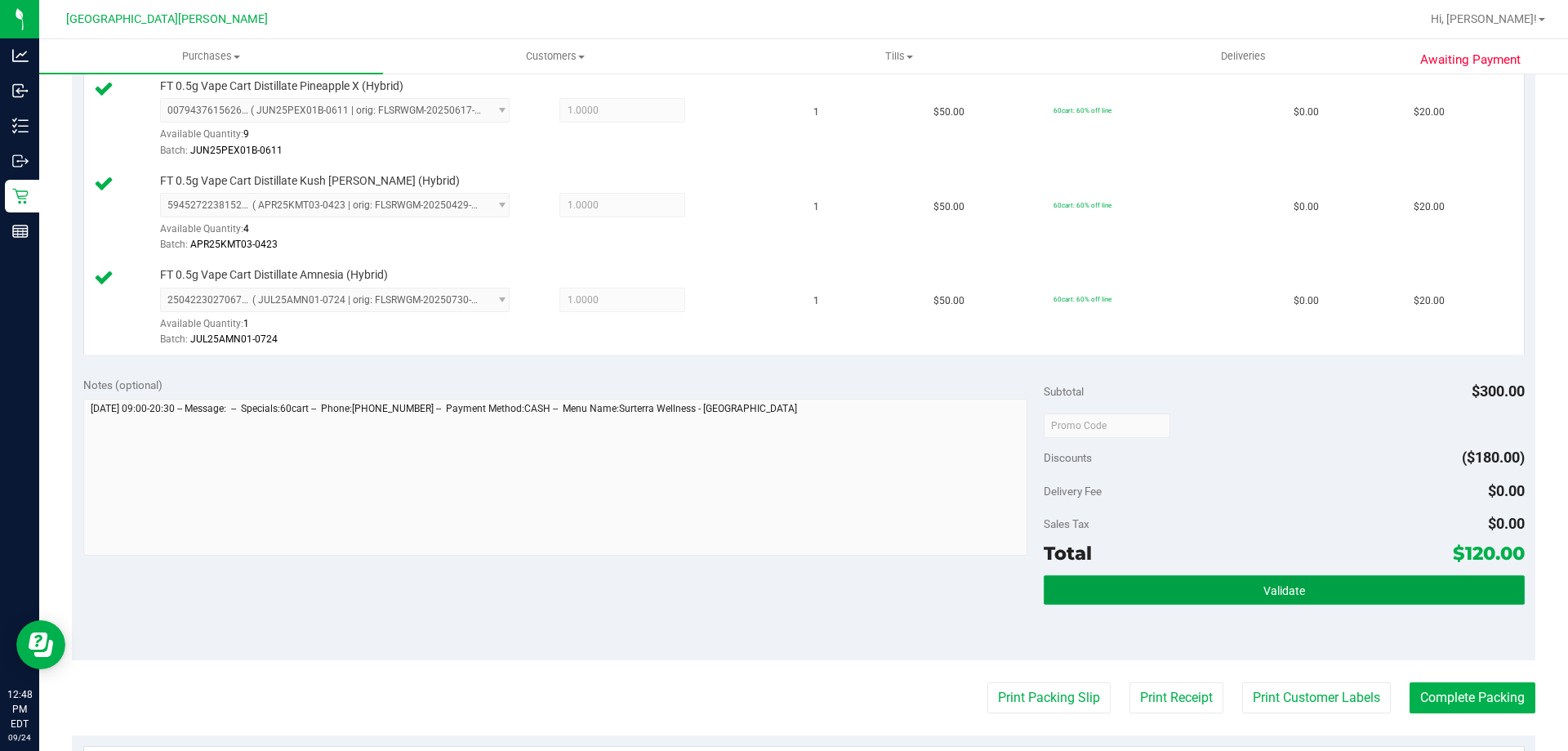
click at [1181, 590] on button "Validate" at bounding box center [1284, 590] width 480 height 30
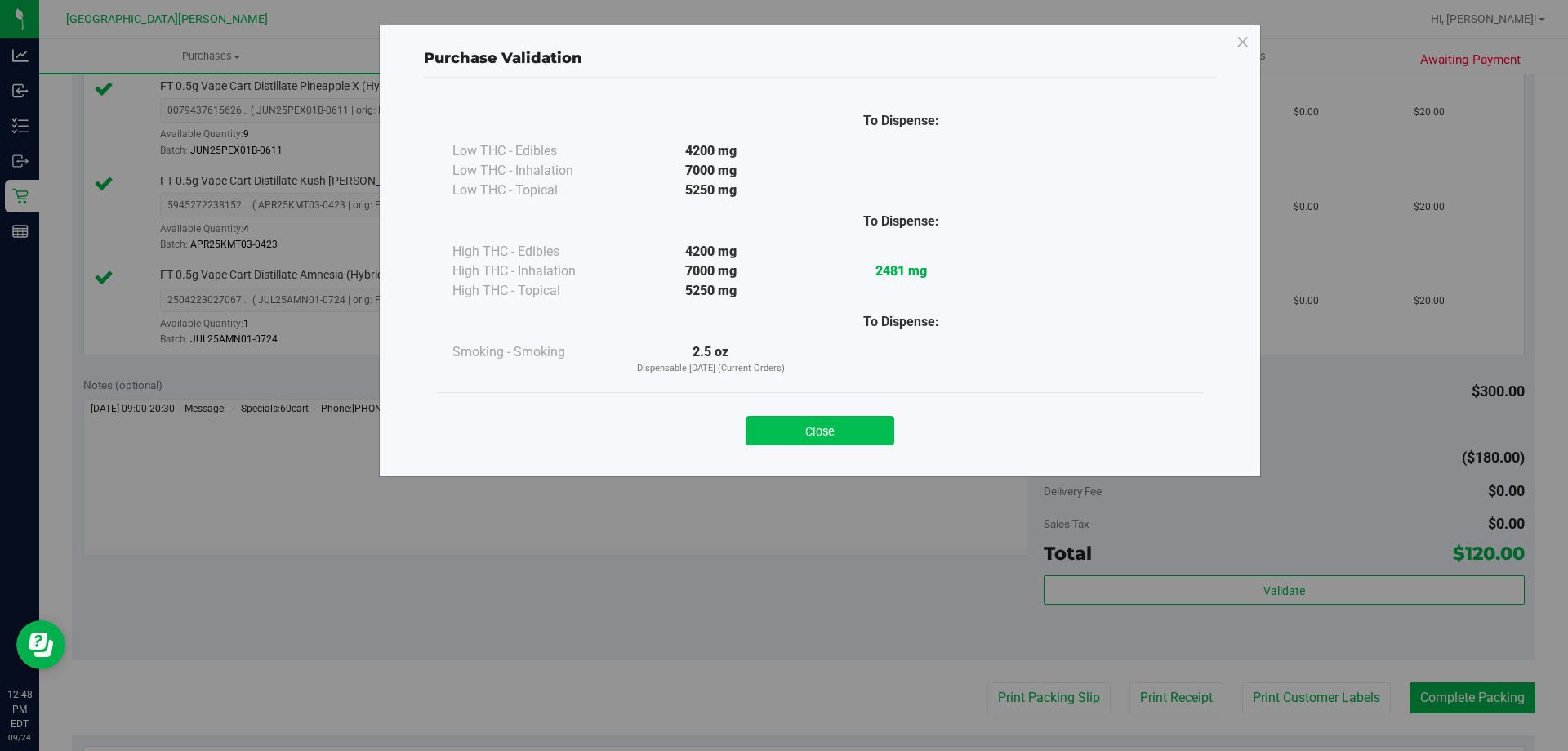
click at [863, 436] on button "Close" at bounding box center [820, 431] width 149 height 30
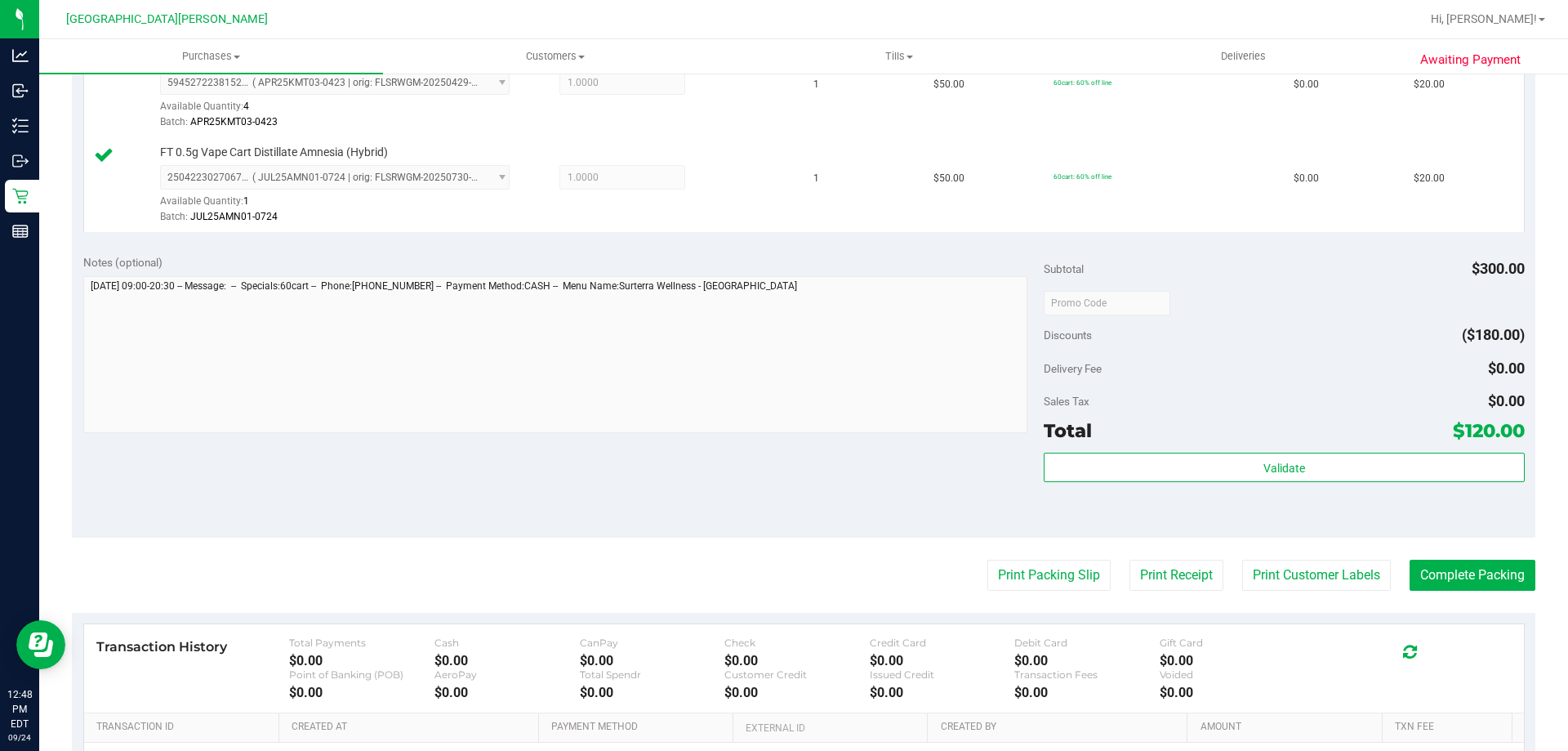
scroll to position [1057, 0]
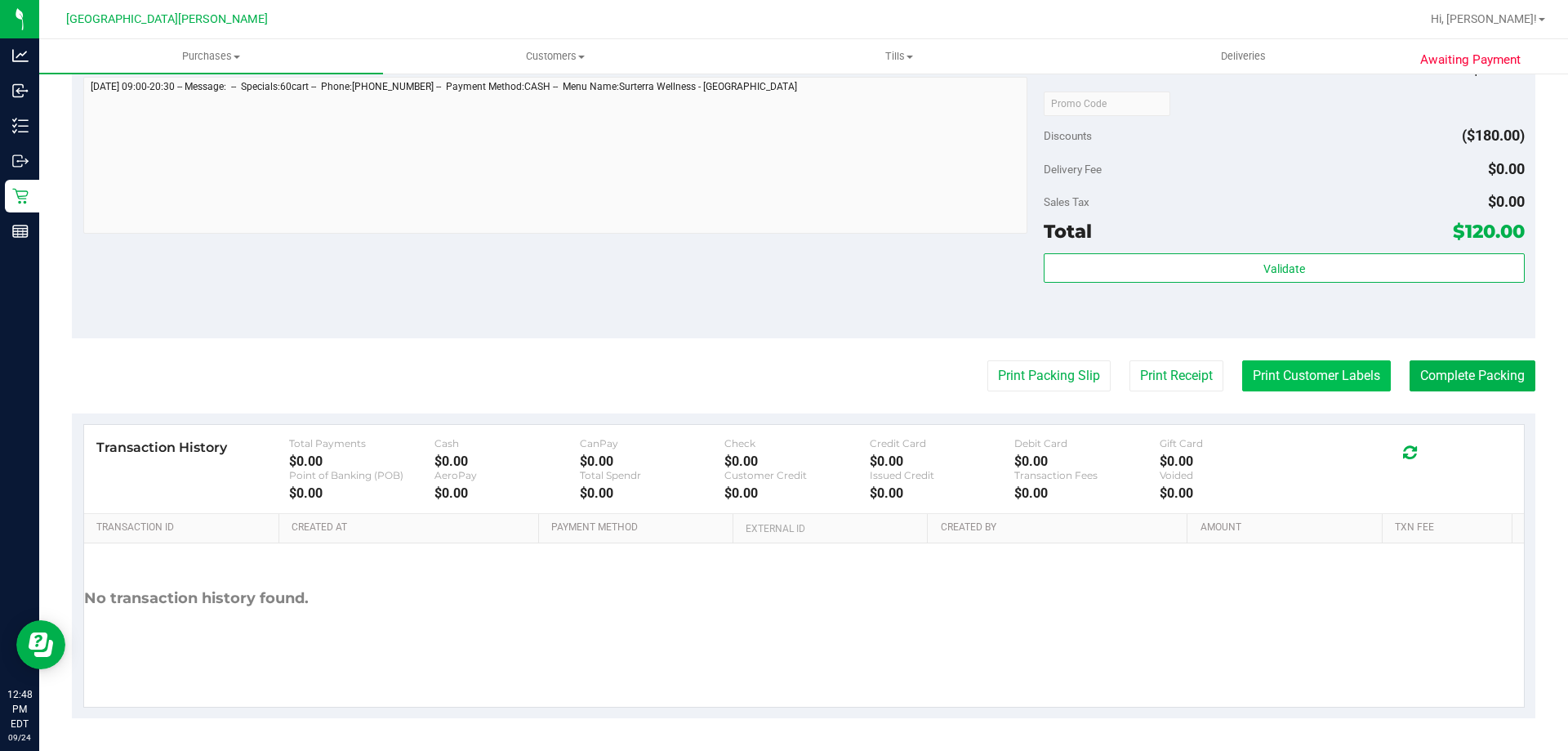
click at [1339, 379] on button "Print Customer Labels" at bounding box center [1316, 376] width 149 height 31
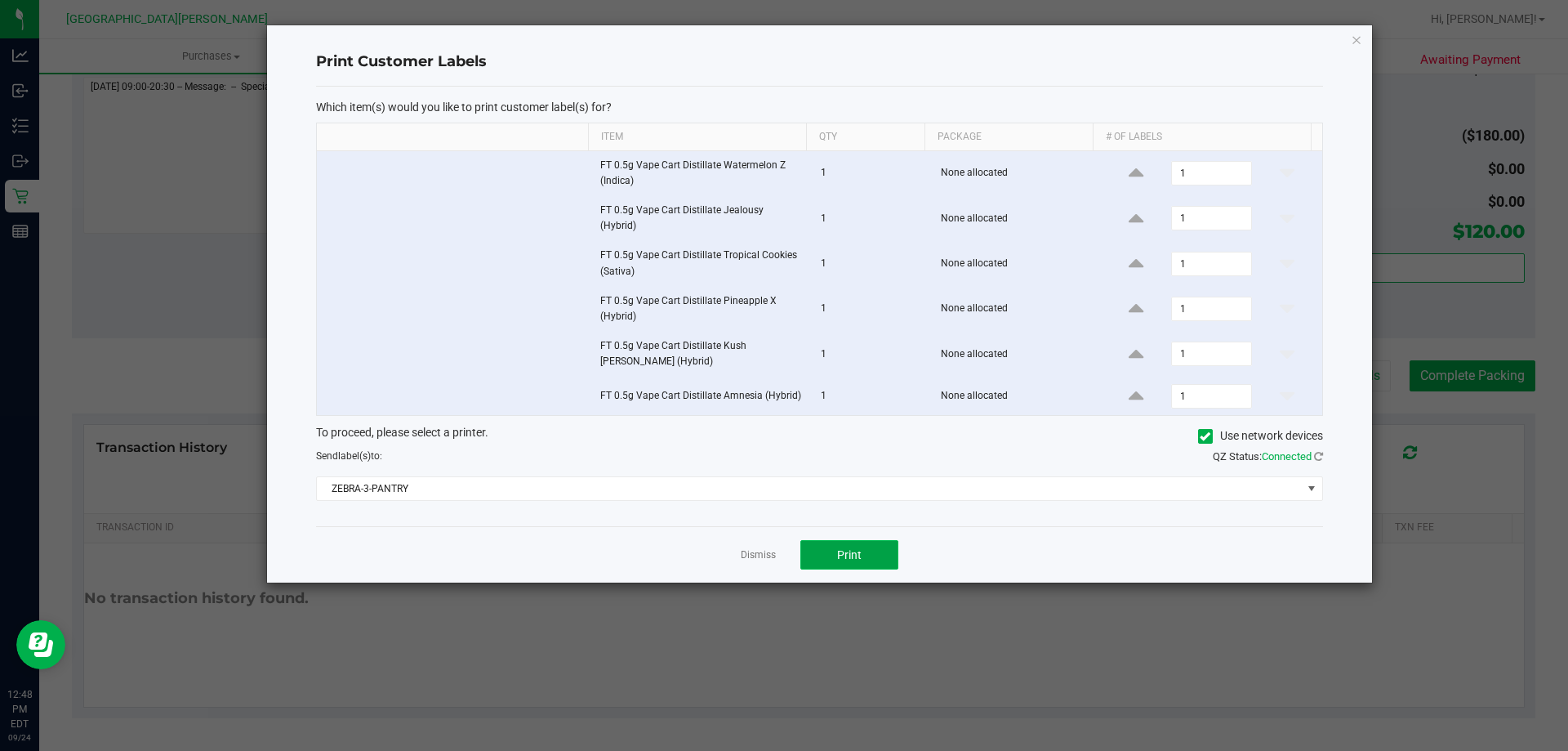
click at [841, 557] on button "Print" at bounding box center [849, 555] width 98 height 30
click at [759, 552] on link "Dismiss" at bounding box center [758, 555] width 35 height 14
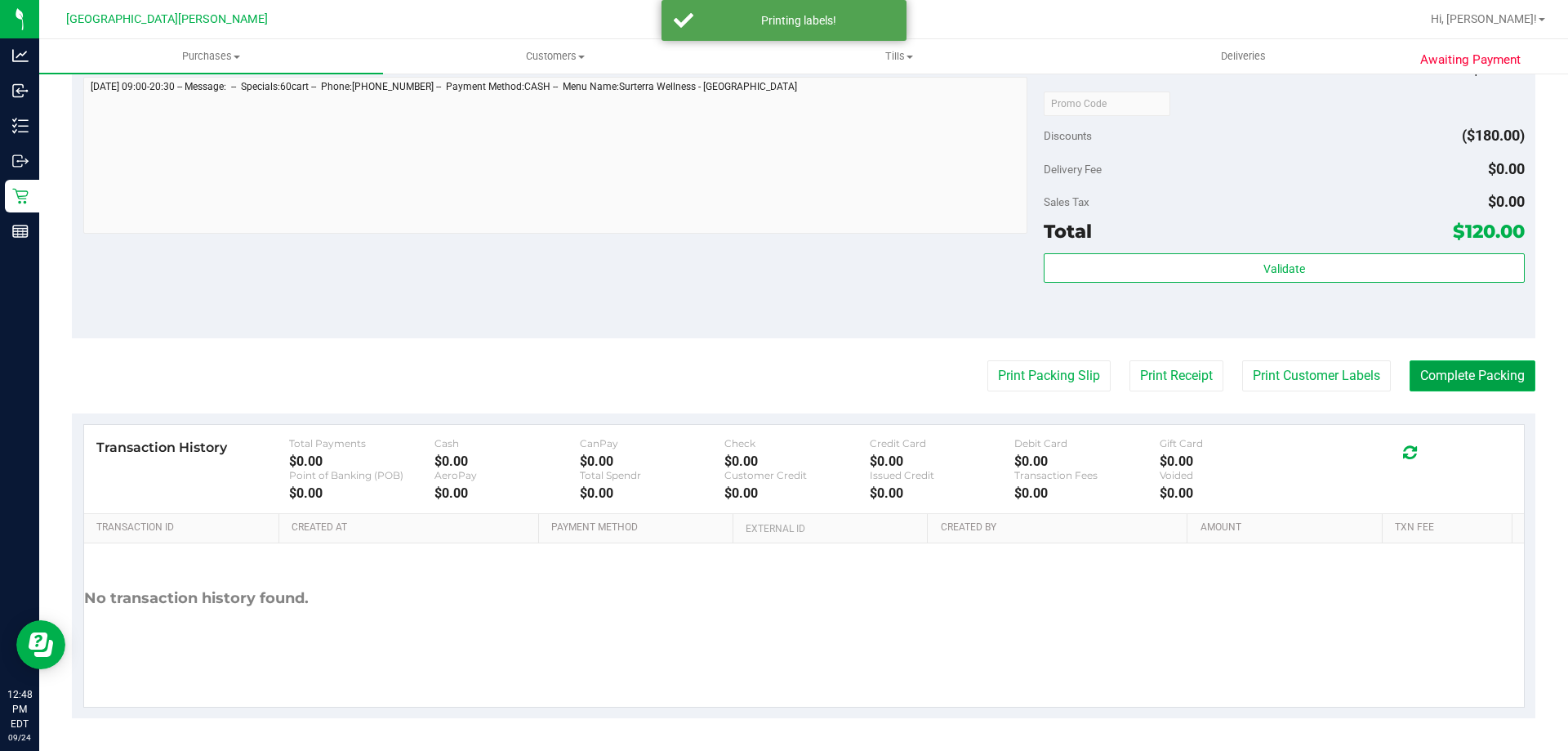
click at [1449, 378] on button "Complete Packing" at bounding box center [1472, 376] width 126 height 31
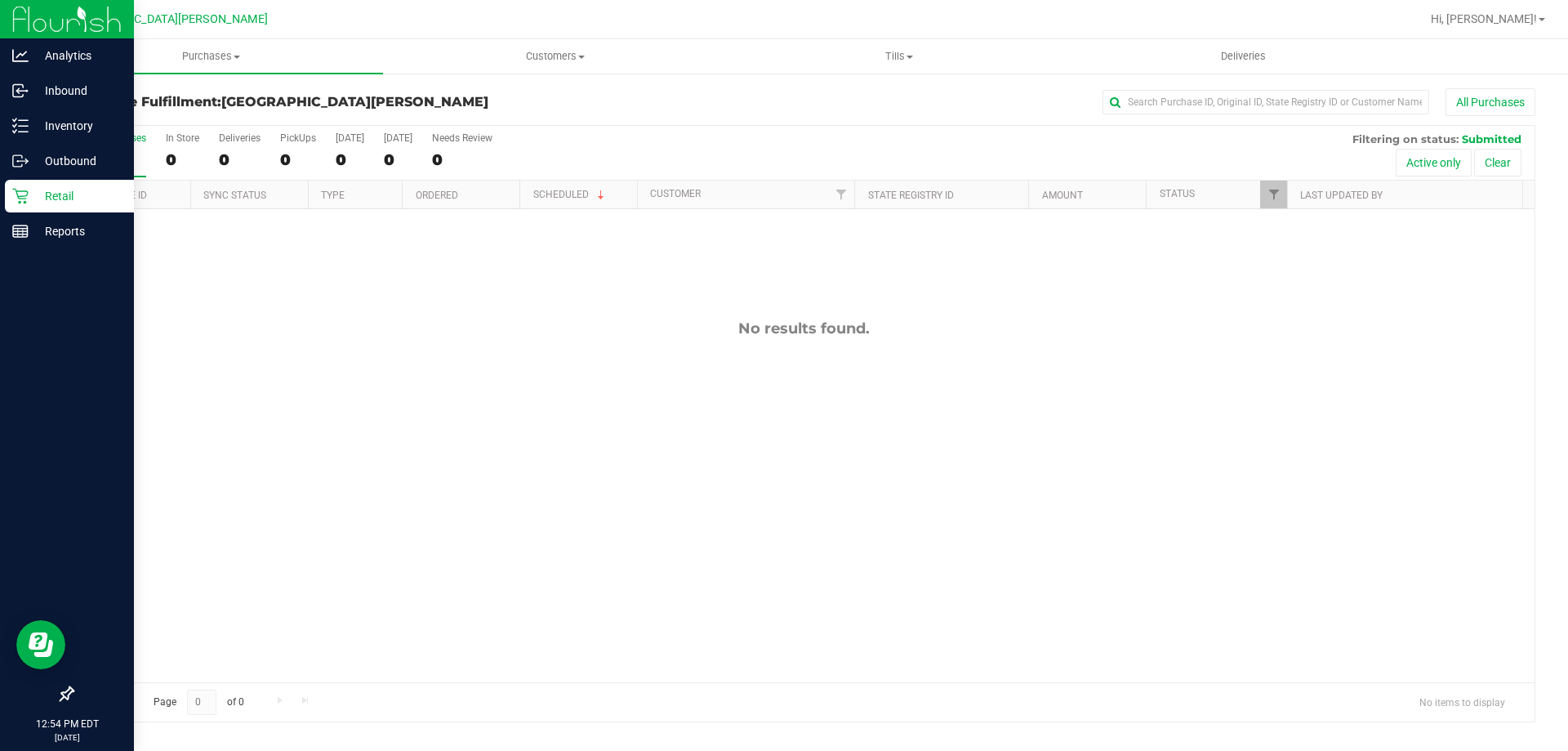
click at [60, 196] on p "Retail" at bounding box center [77, 196] width 98 height 20
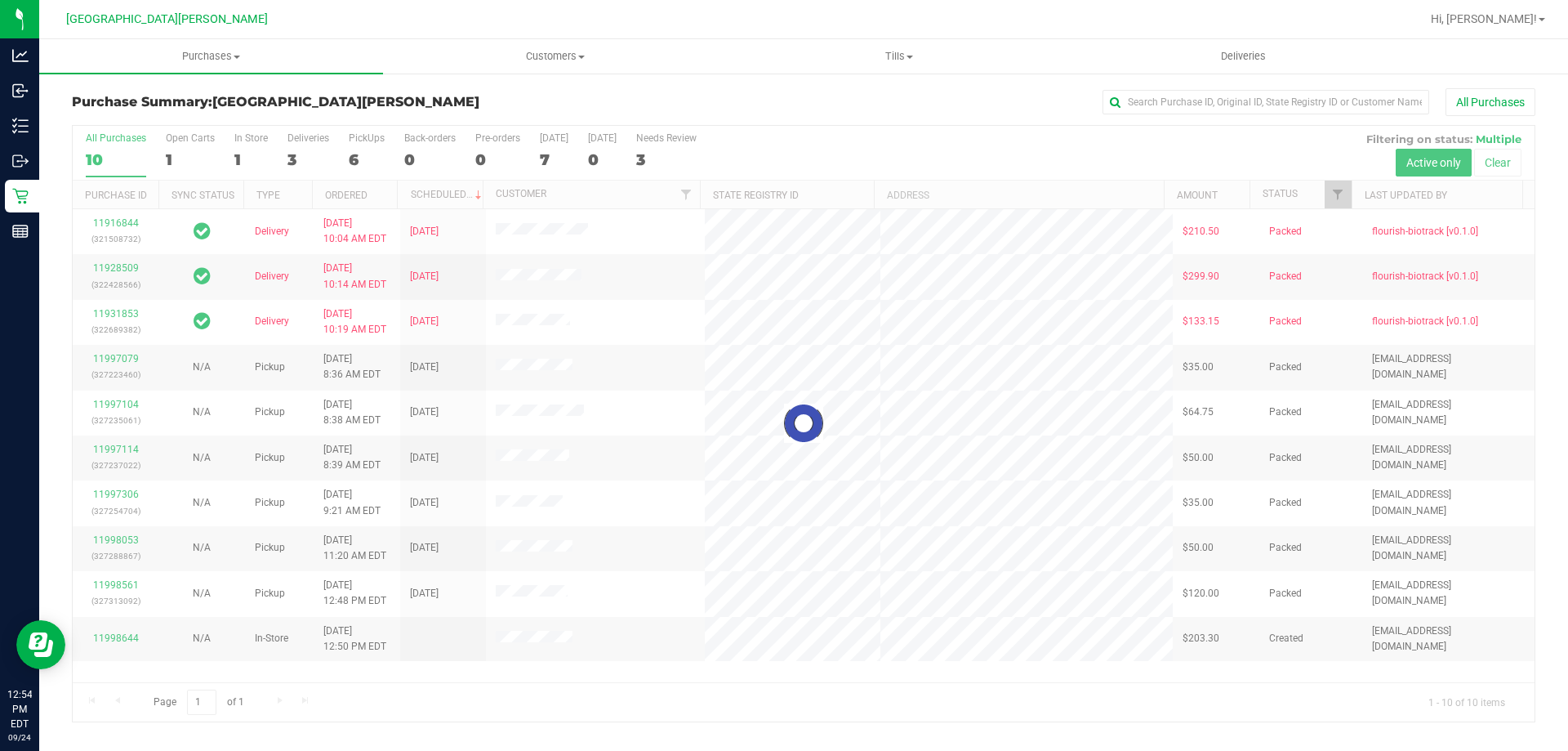
click at [242, 150] on div at bounding box center [803, 423] width 1462 height 595
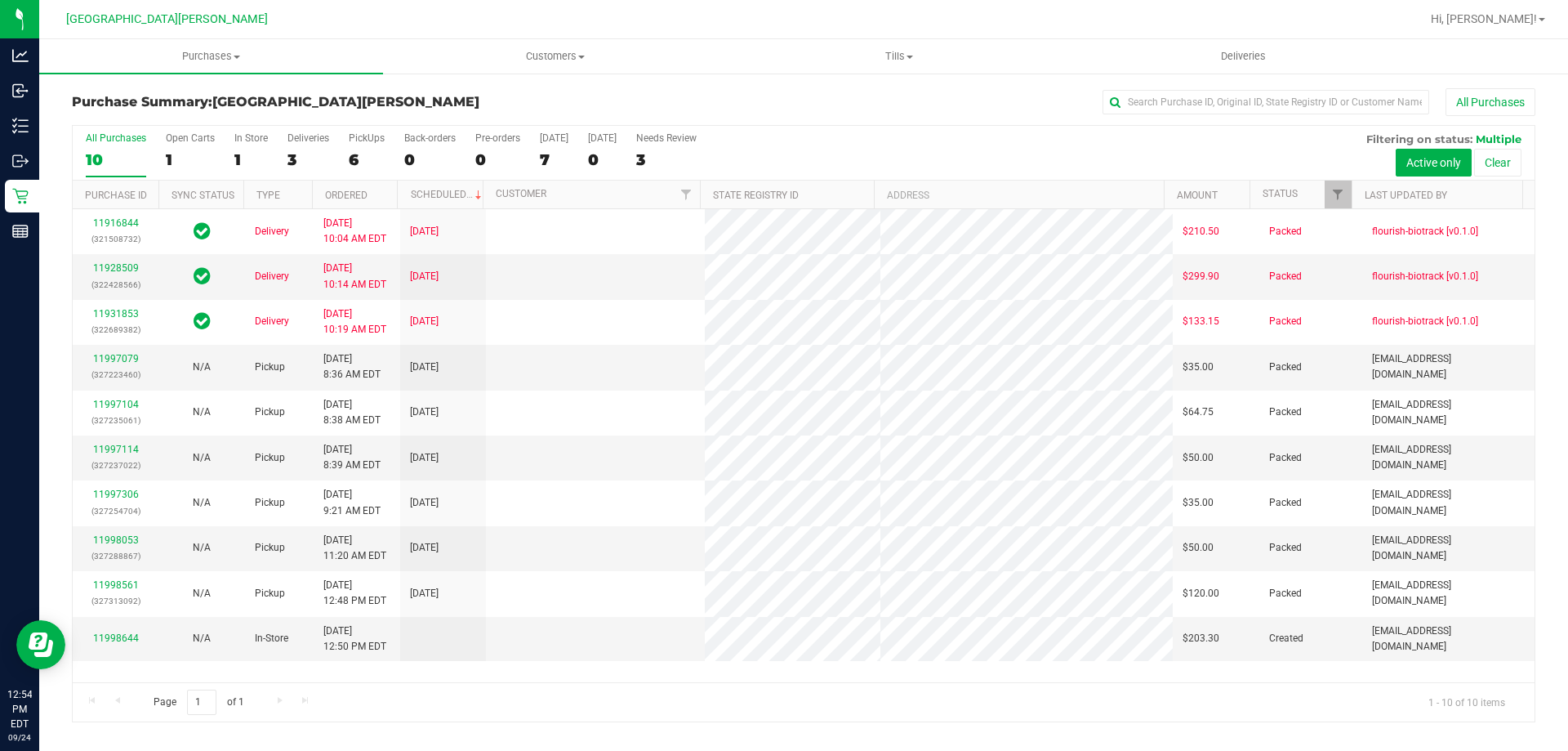
click at [242, 151] on div "1" at bounding box center [252, 160] width 34 height 19
click at [0, 0] on input "In Store 1" at bounding box center [0, 0] width 0 height 0
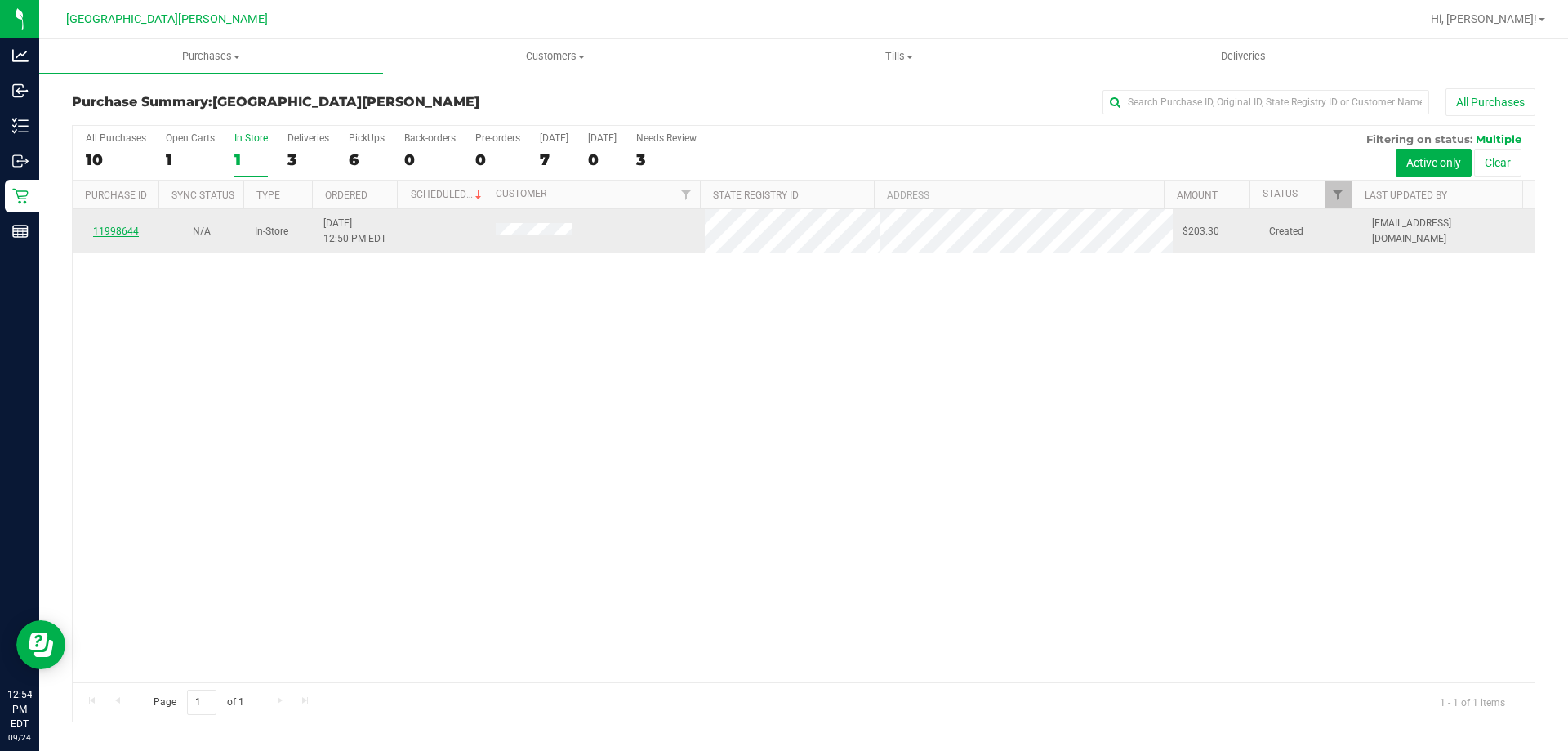
click at [114, 229] on link "11998644" at bounding box center [116, 232] width 46 height 12
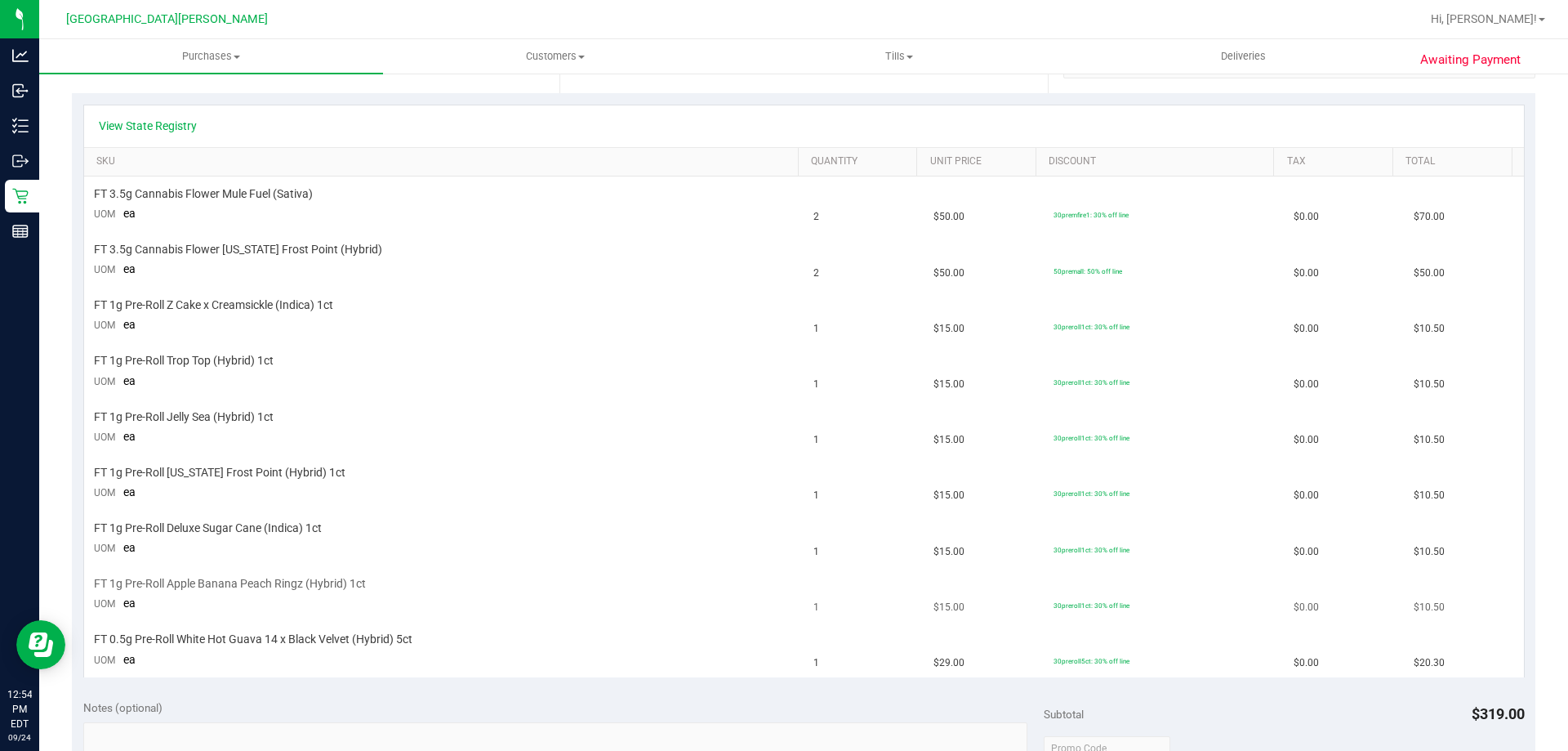
scroll to position [408, 0]
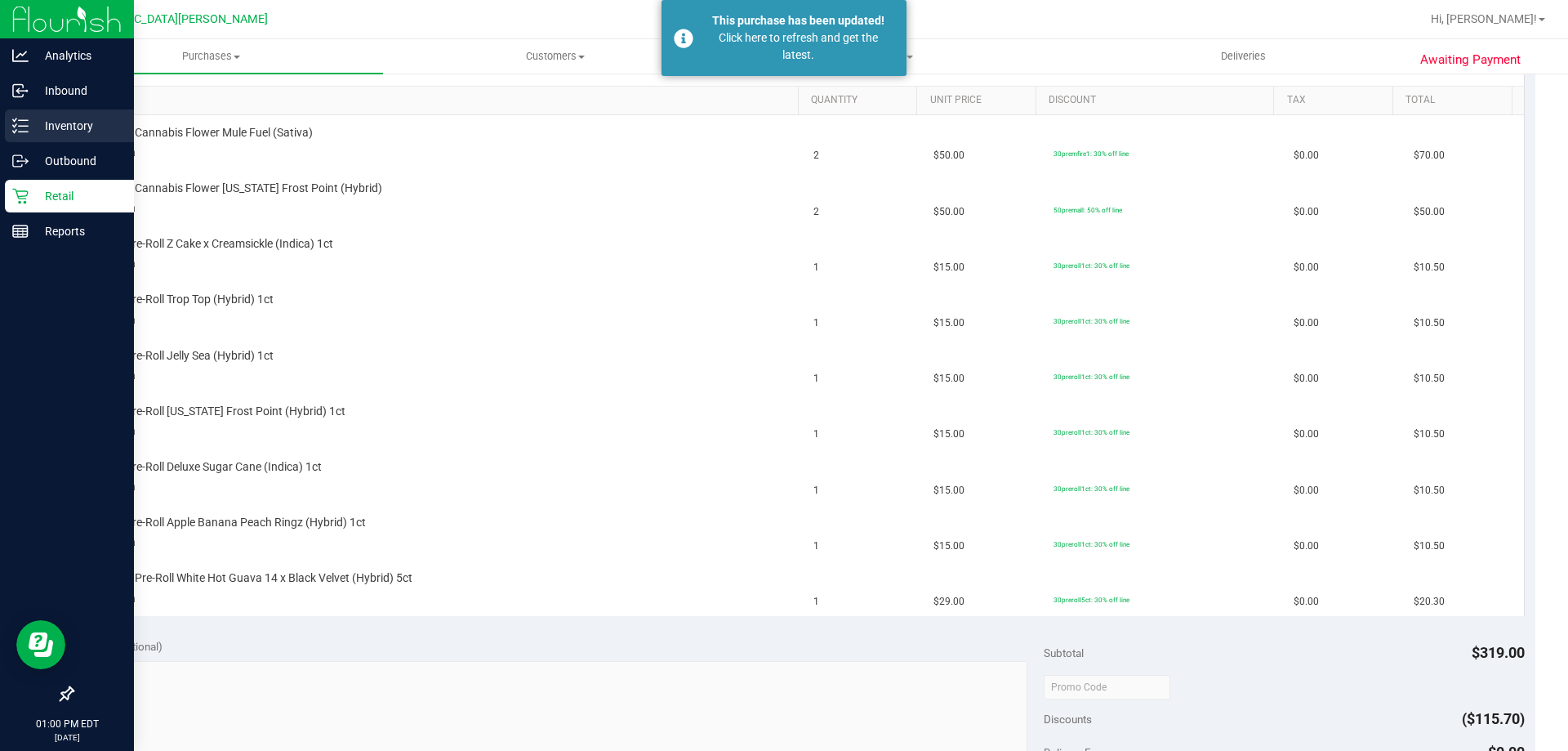
click at [45, 128] on p "Inventory" at bounding box center [77, 126] width 98 height 20
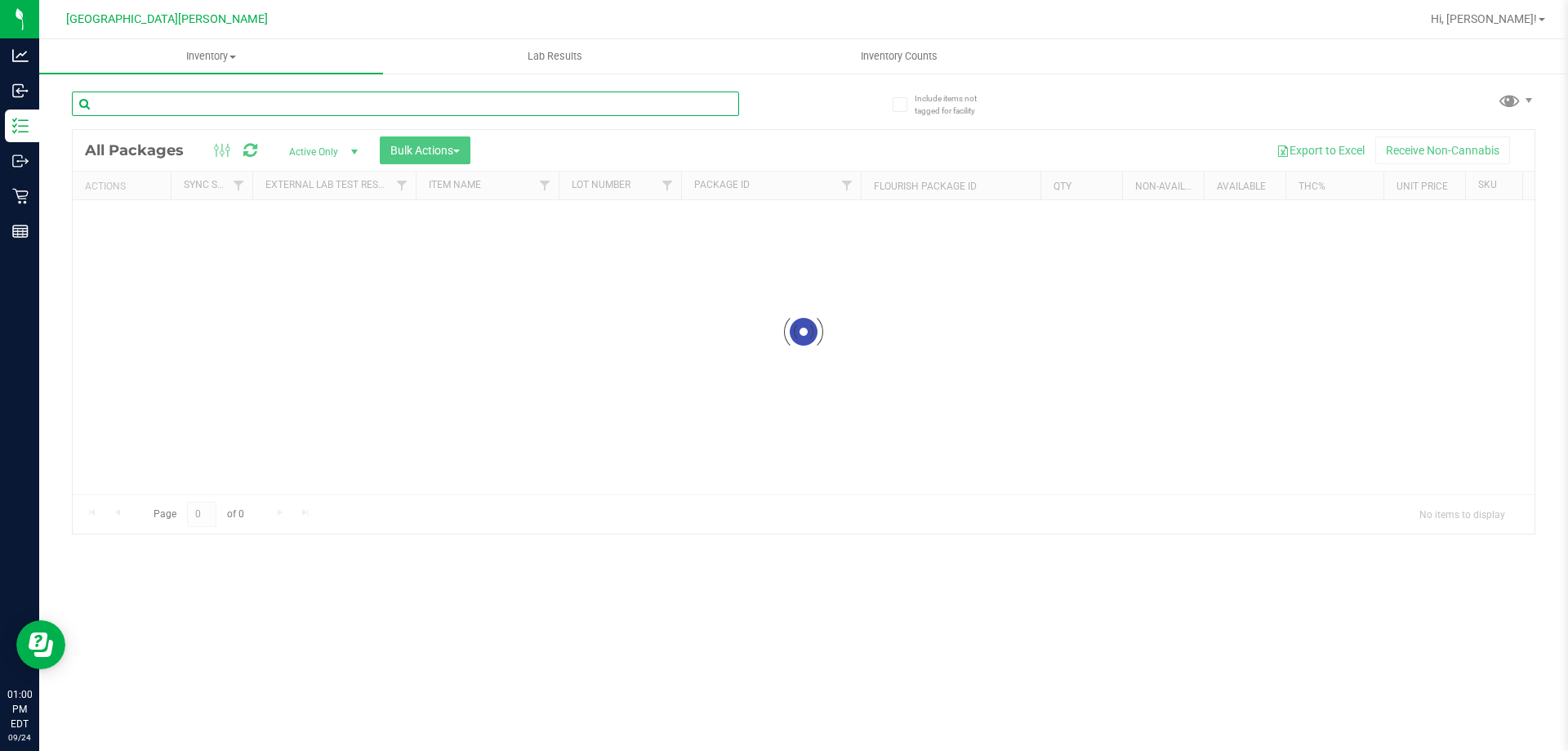
click at [187, 100] on input "text" at bounding box center [406, 103] width 668 height 25
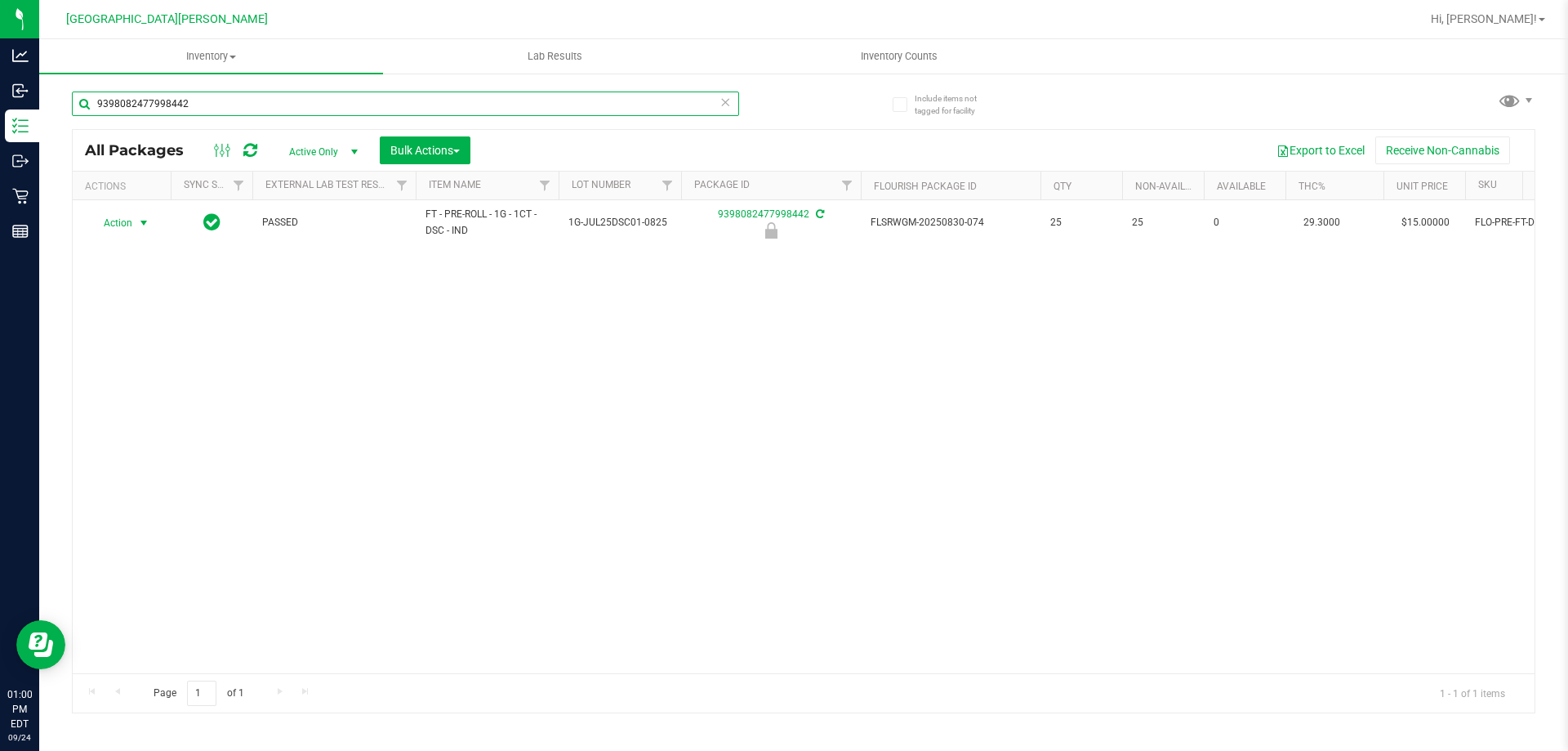
type input "9398082477998442"
click at [149, 223] on span "select" at bounding box center [144, 223] width 13 height 13
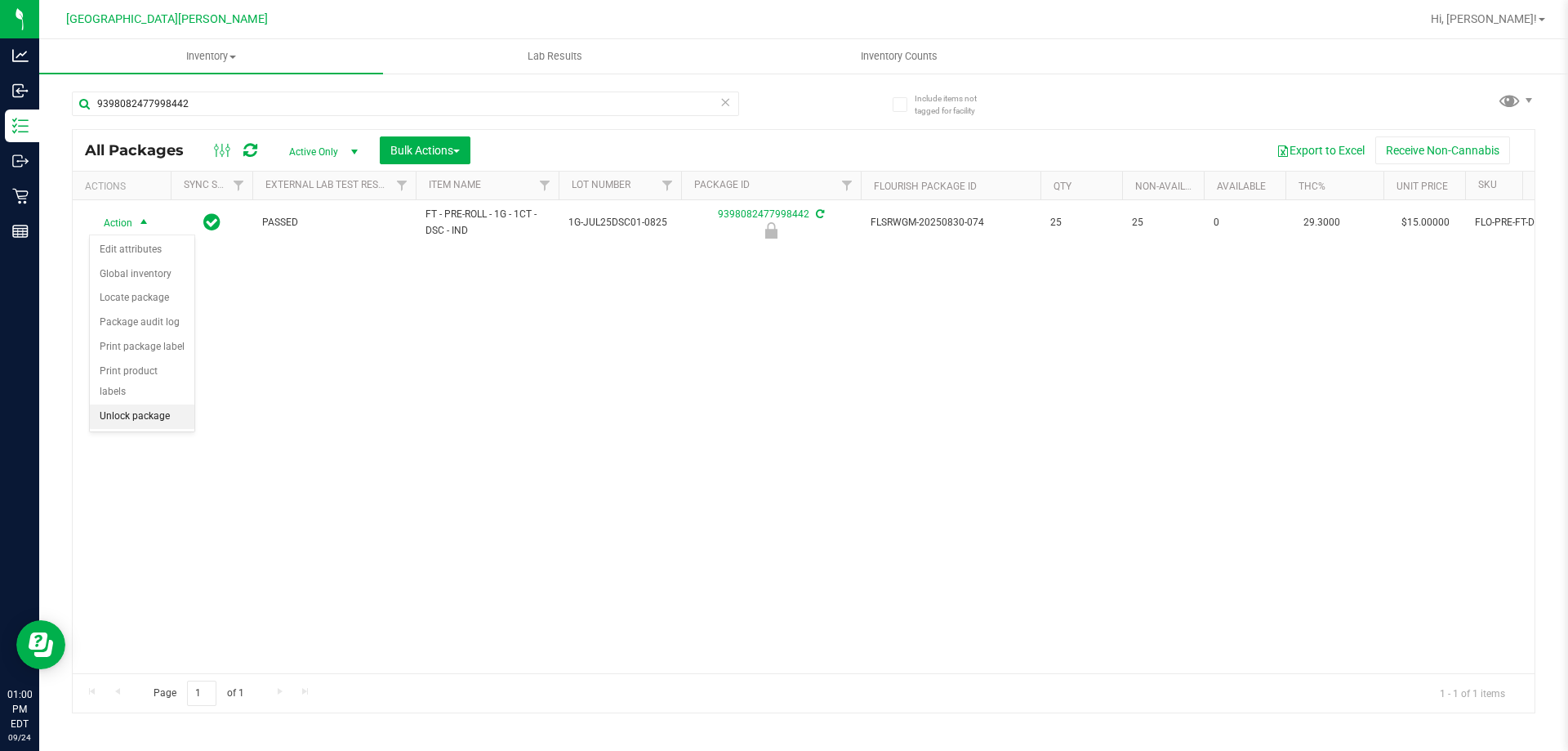
click at [152, 404] on li "Unlock package" at bounding box center [143, 416] width 105 height 25
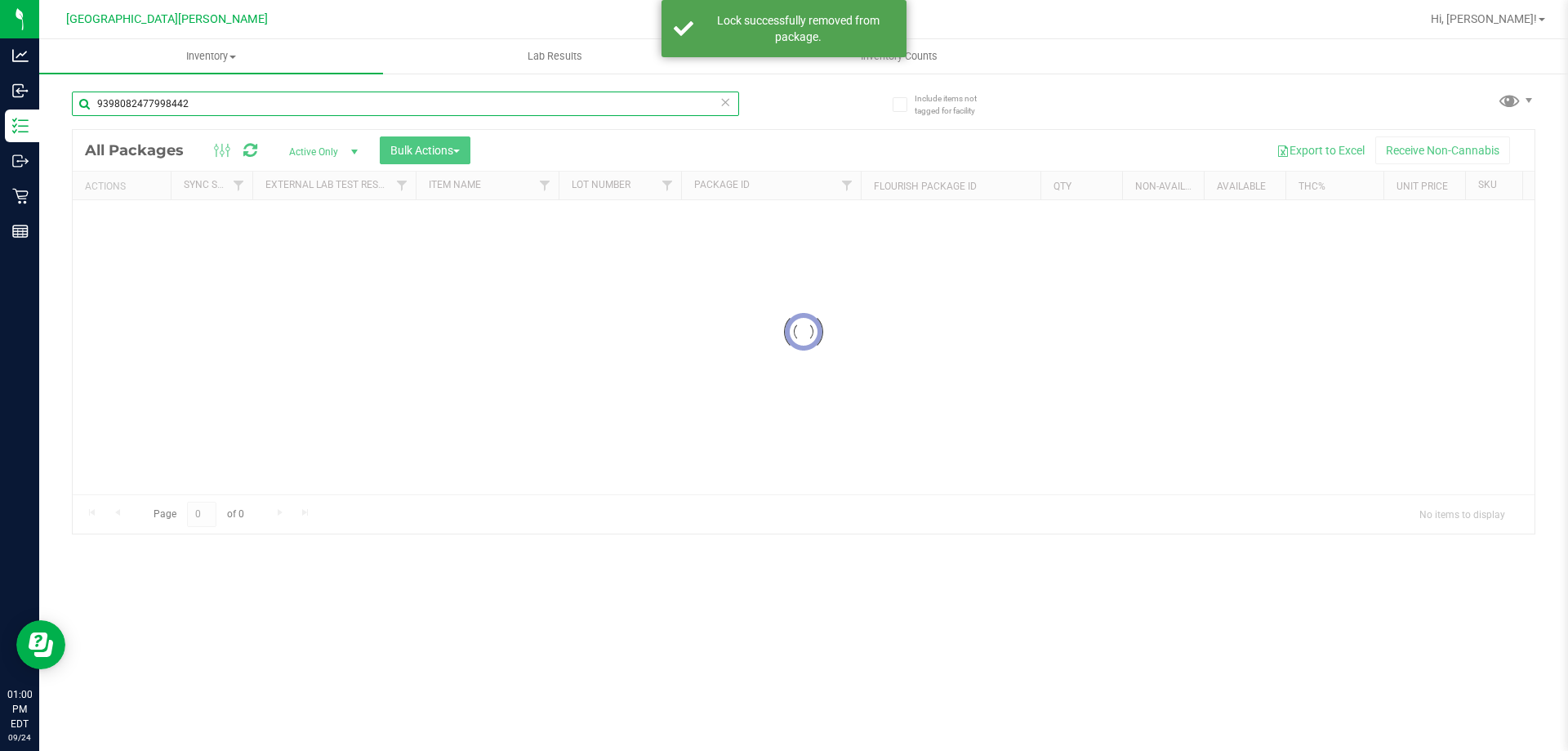
click at [198, 105] on input "9398082477998442" at bounding box center [406, 103] width 668 height 25
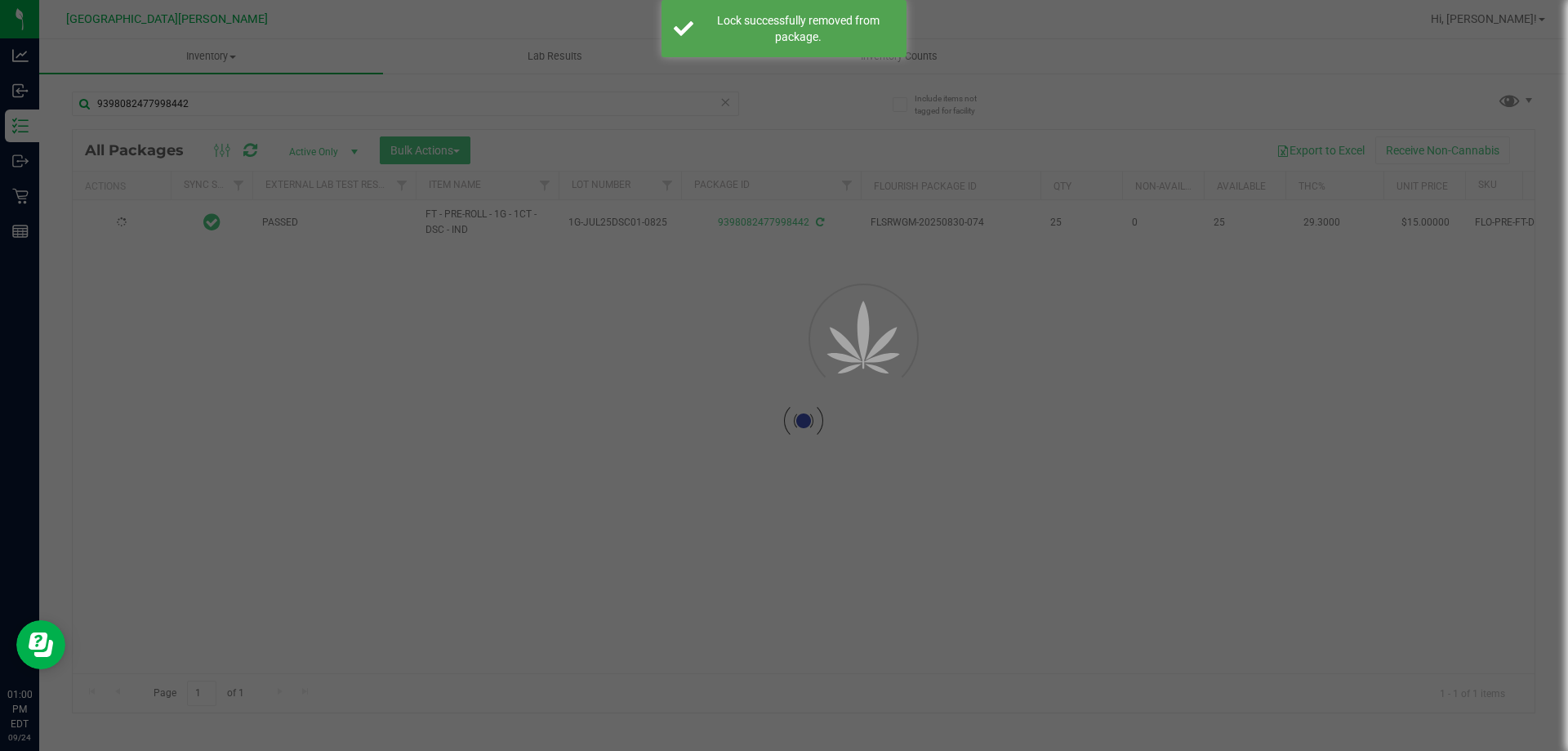
click at [198, 106] on div at bounding box center [784, 376] width 1568 height 751
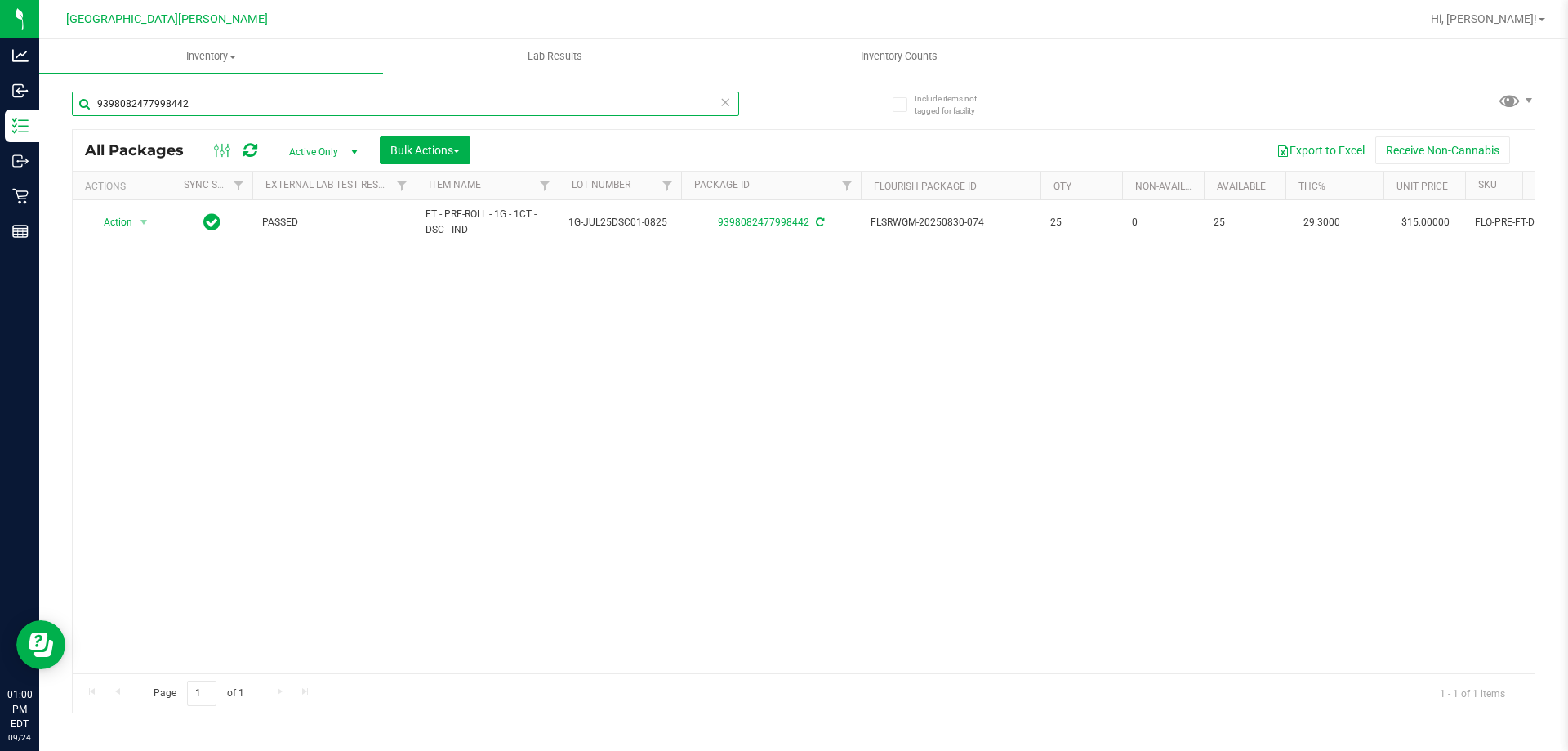
click at [203, 109] on input "9398082477998442" at bounding box center [406, 103] width 668 height 25
type input "6106081693424337"
click at [128, 228] on span "Action" at bounding box center [111, 223] width 45 height 23
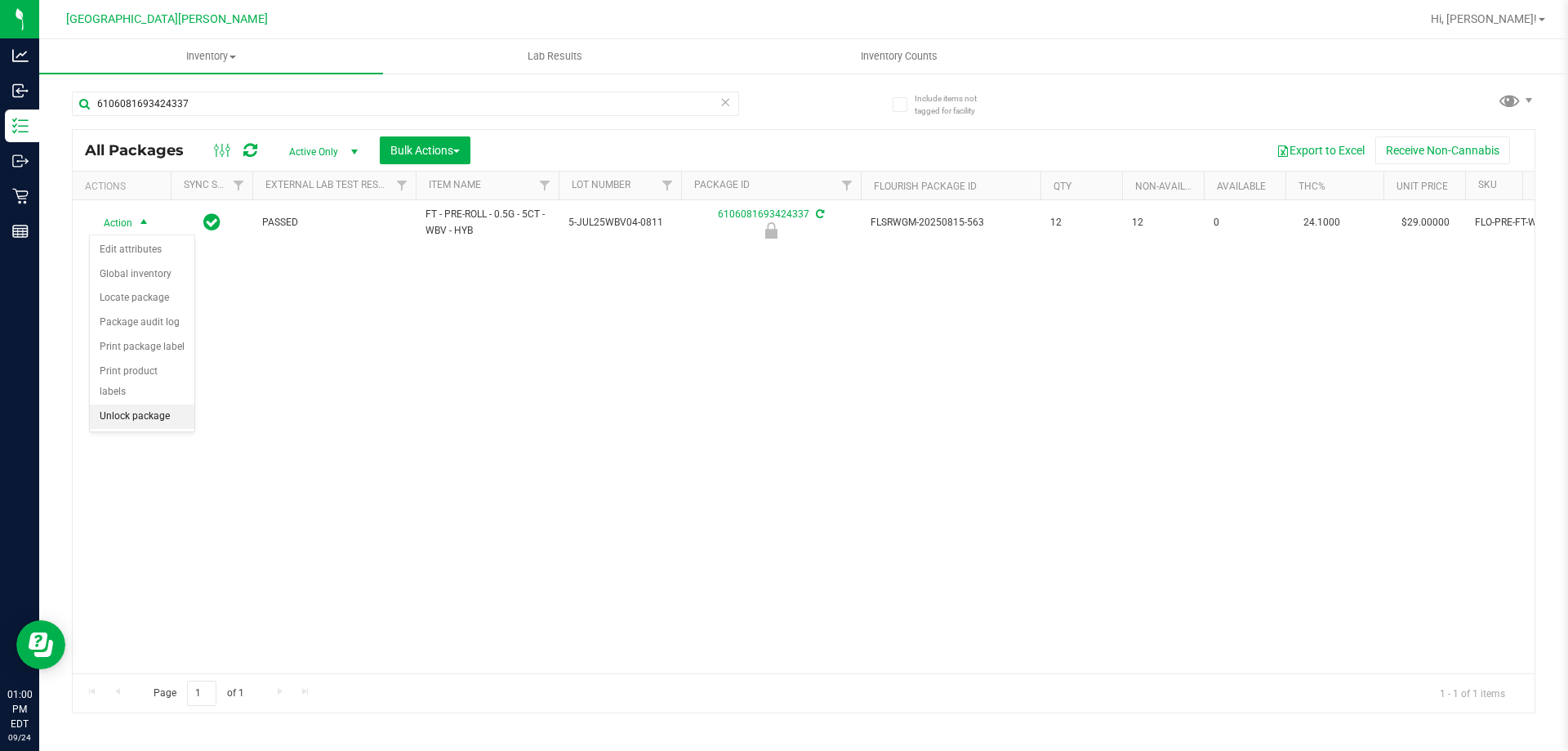
click at [154, 404] on li "Unlock package" at bounding box center [143, 416] width 105 height 25
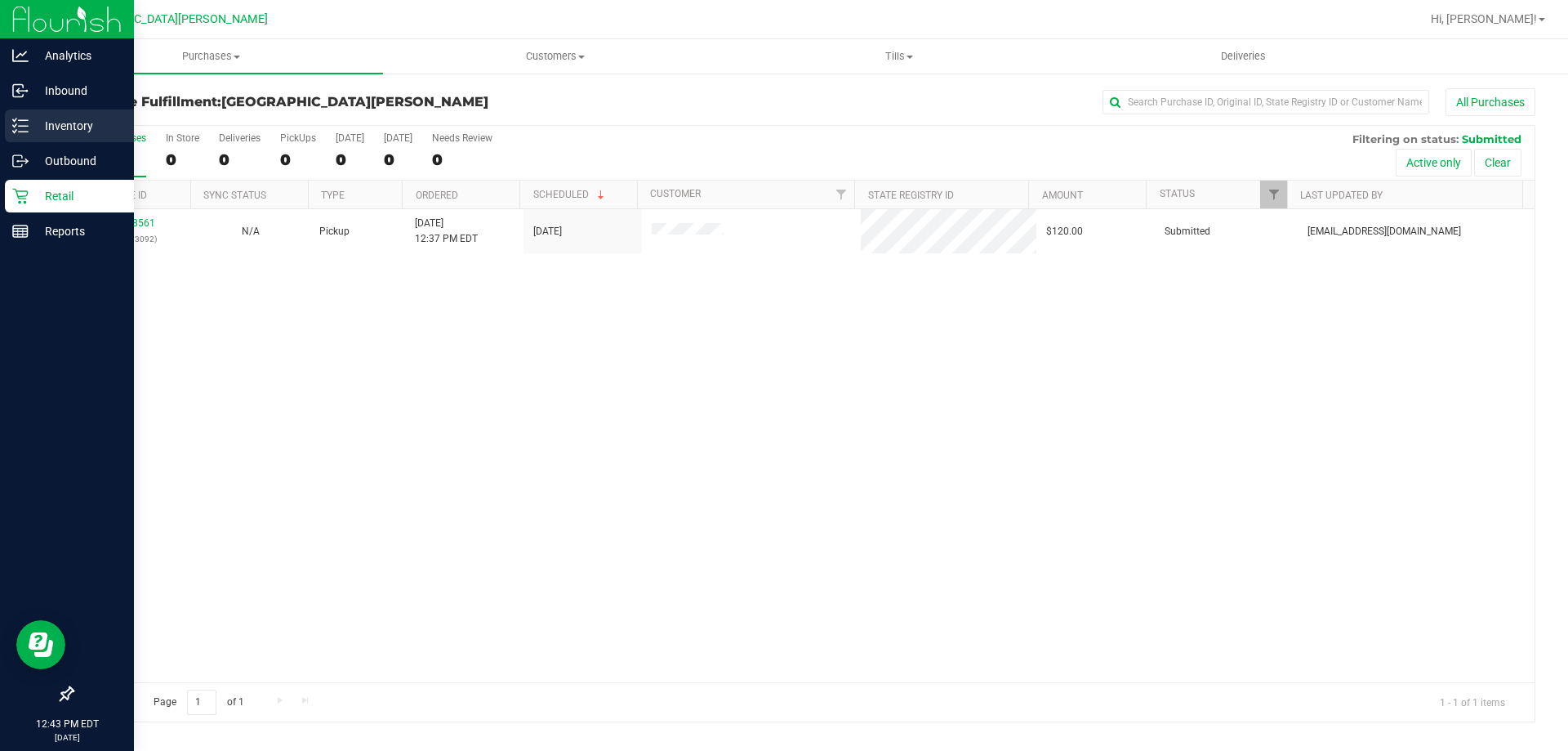
click at [12, 124] on icon at bounding box center [20, 126] width 16 height 16
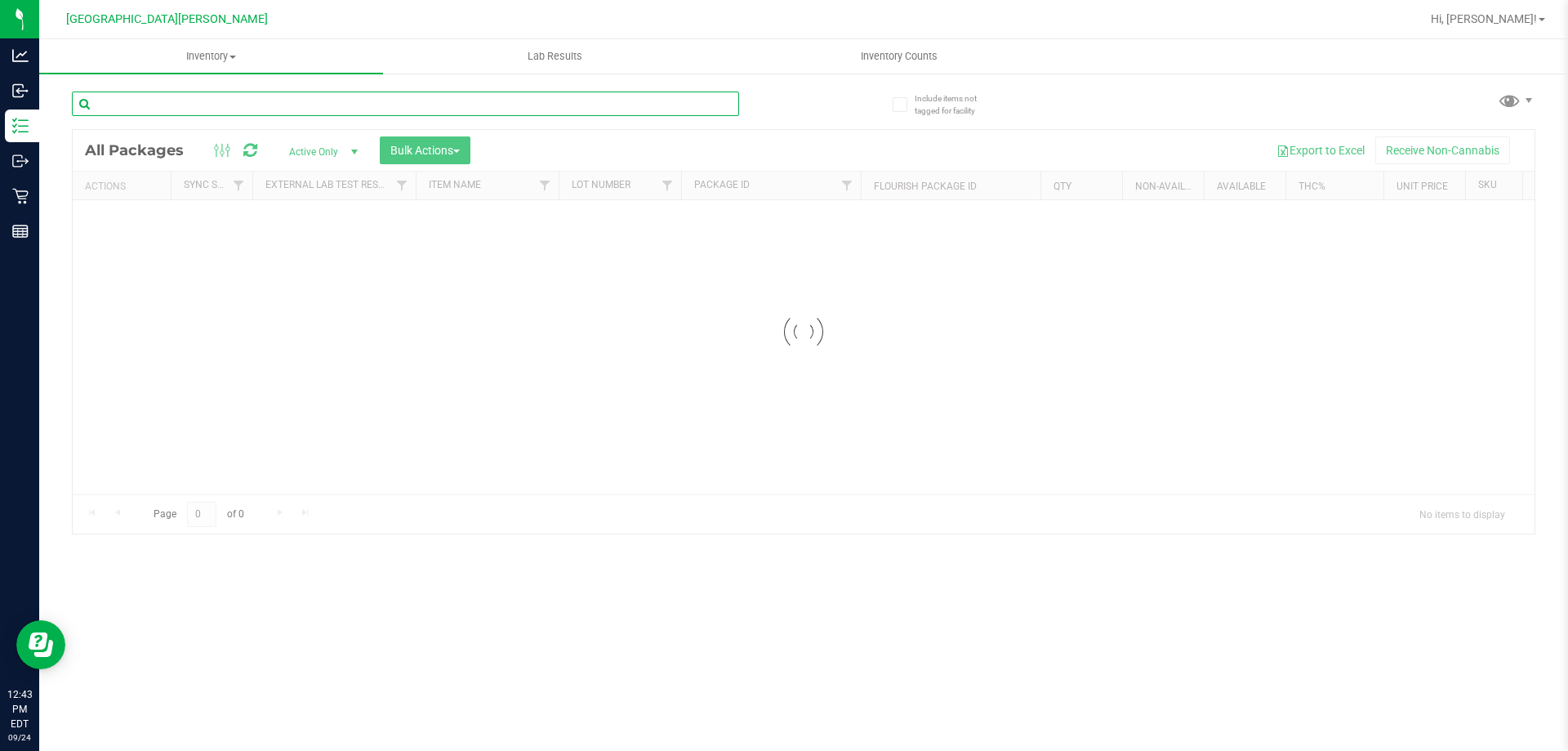
click at [254, 109] on input "text" at bounding box center [406, 103] width 668 height 25
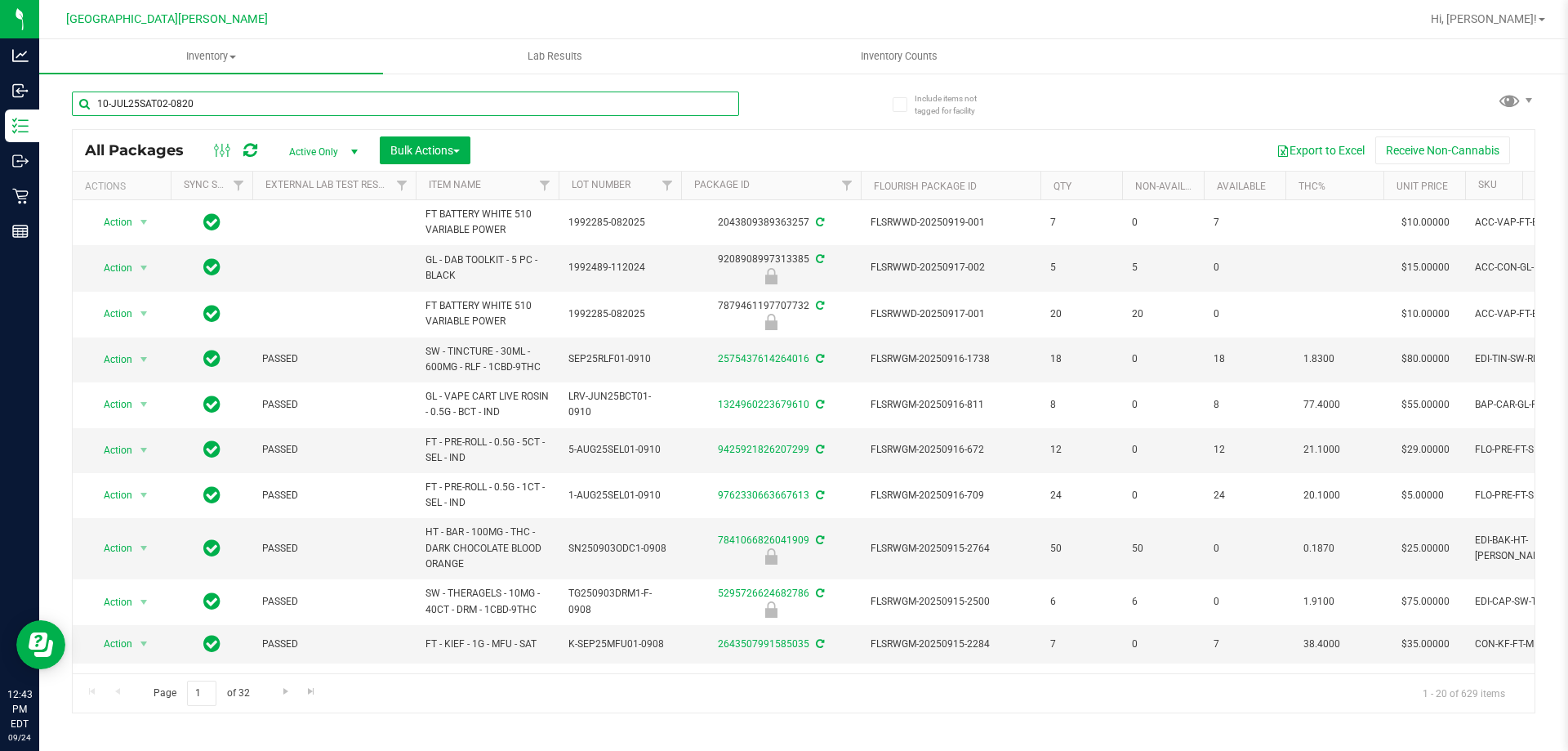
type input "10-JUL25SAT02-0820"
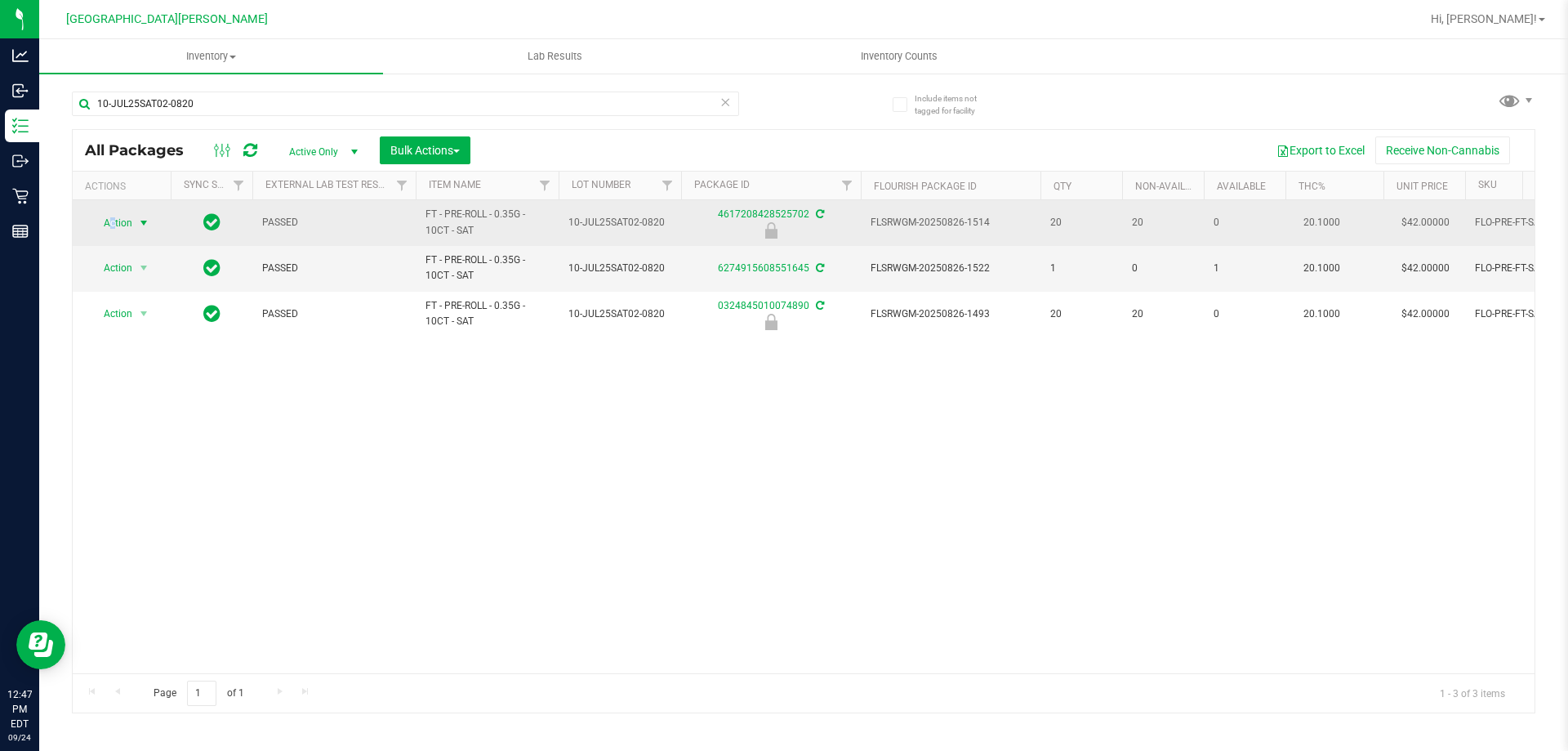
click at [113, 224] on span "Action" at bounding box center [111, 223] width 45 height 23
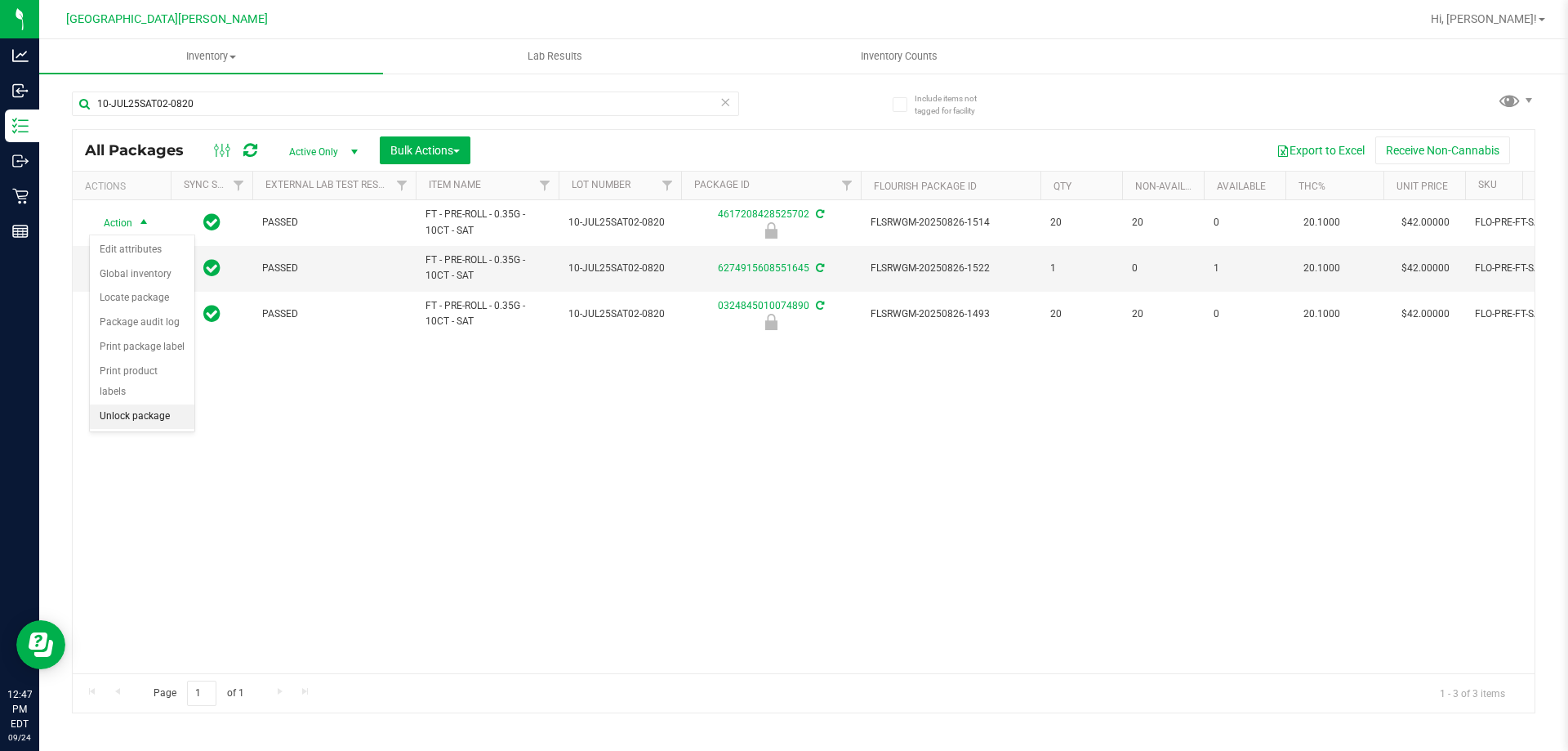
click at [151, 404] on li "Unlock package" at bounding box center [143, 416] width 105 height 25
